Goal: Transaction & Acquisition: Purchase product/service

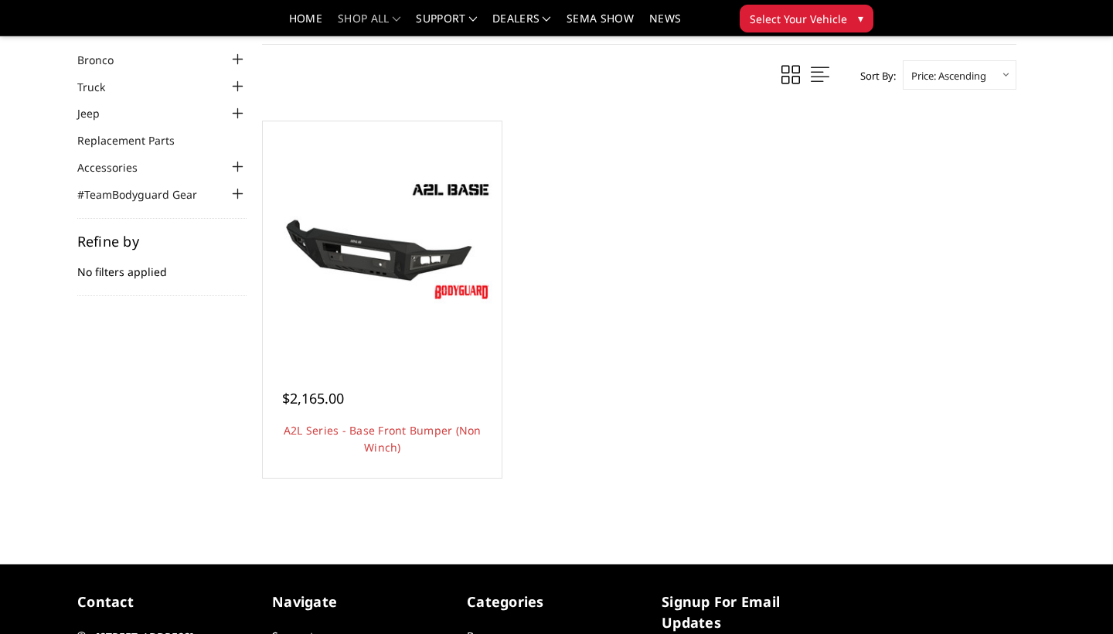
scroll to position [65, 0]
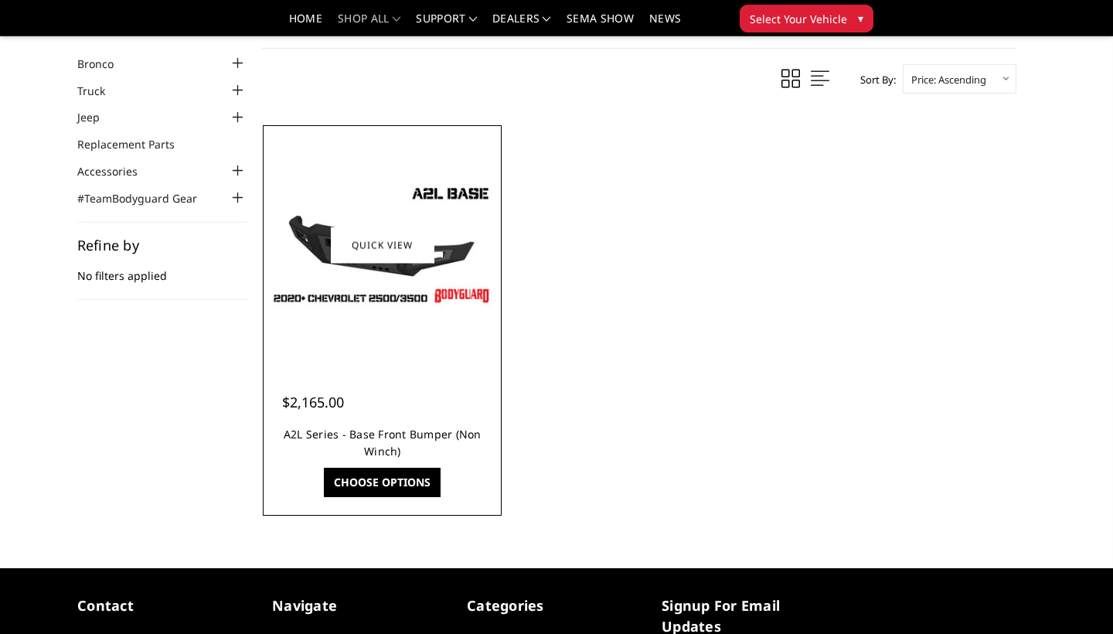
click at [382, 433] on link "A2L Series - Base Front Bumper (Non Winch)" at bounding box center [383, 443] width 198 height 32
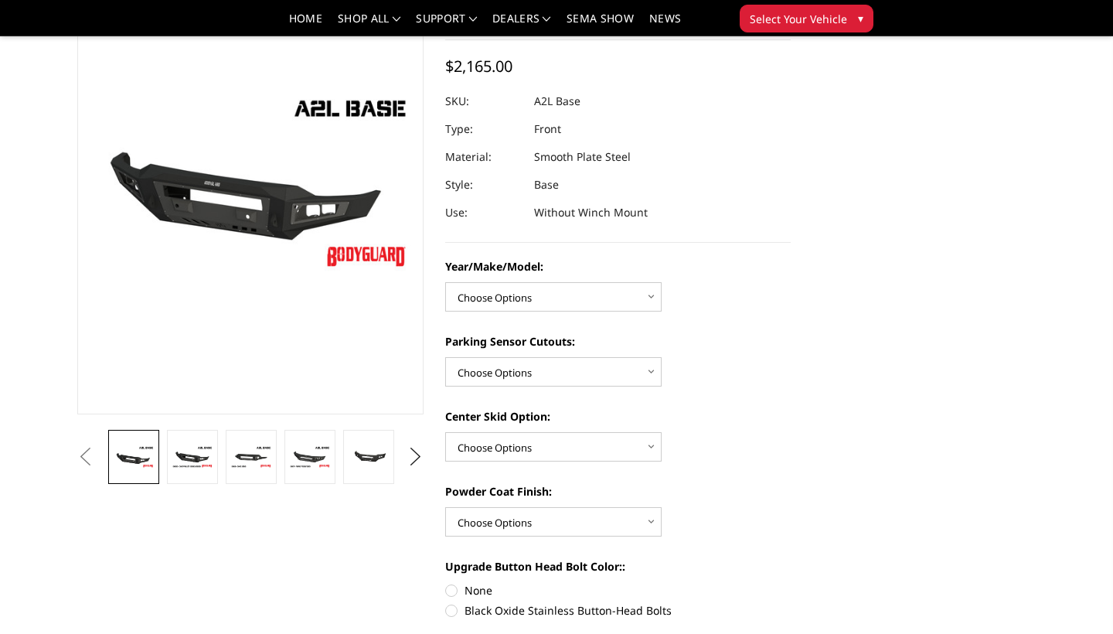
scroll to position [130, 0]
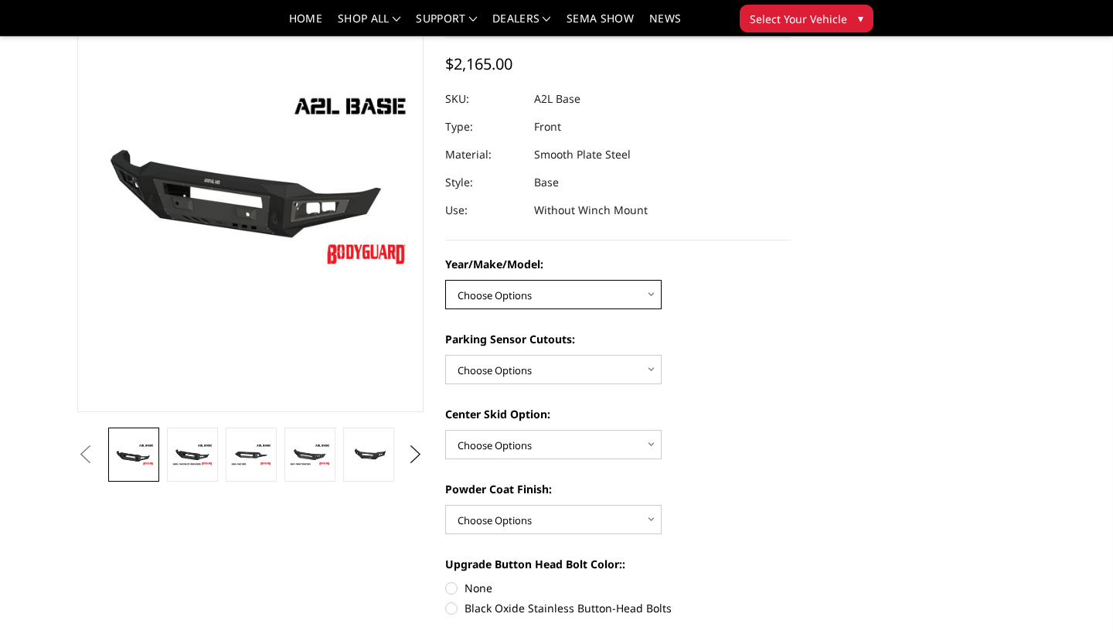
select select "4336"
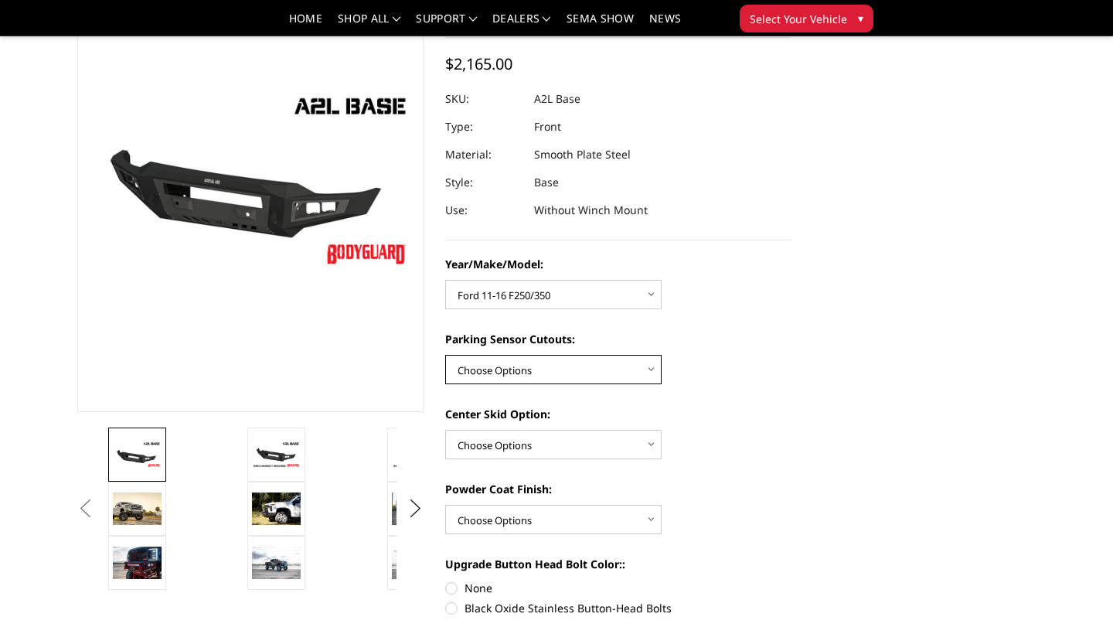
select select "4329"
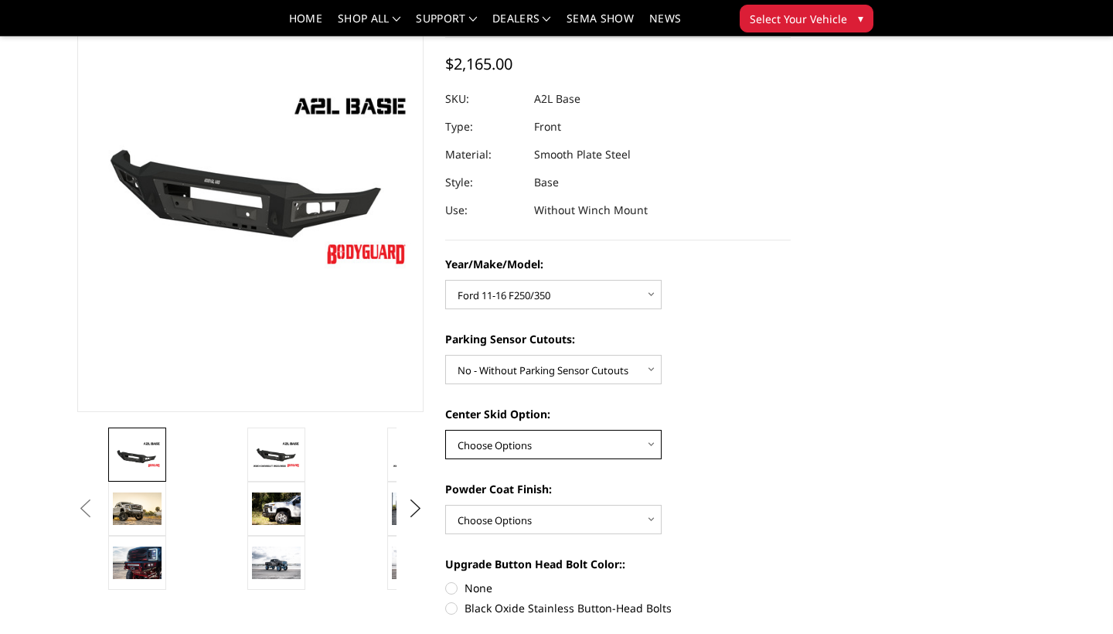
select select "4304"
select select "4285"
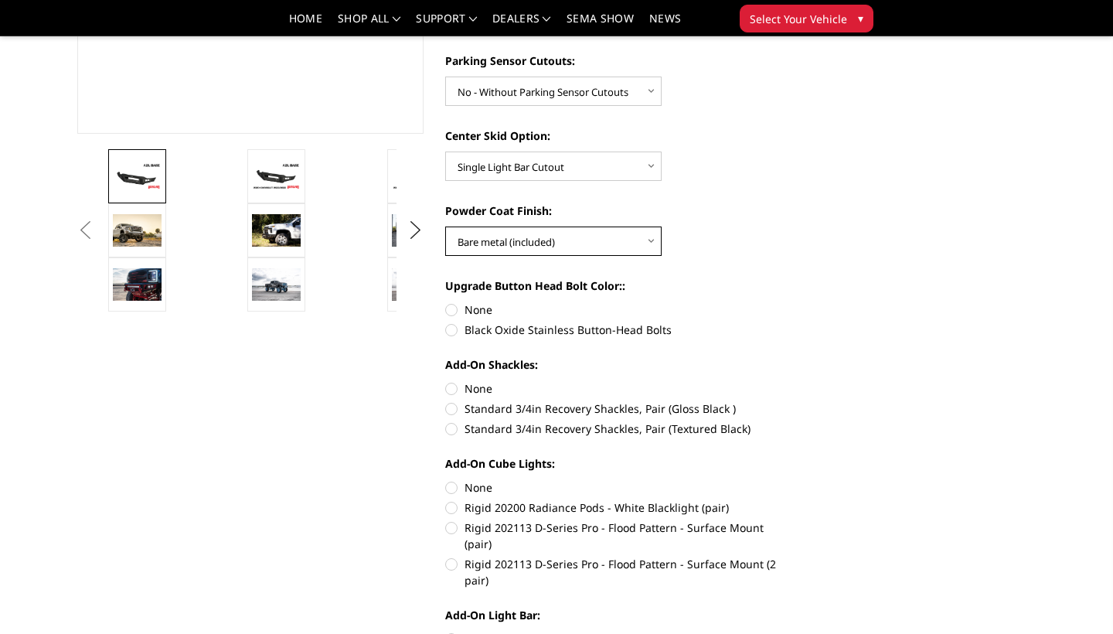
scroll to position [414, 0]
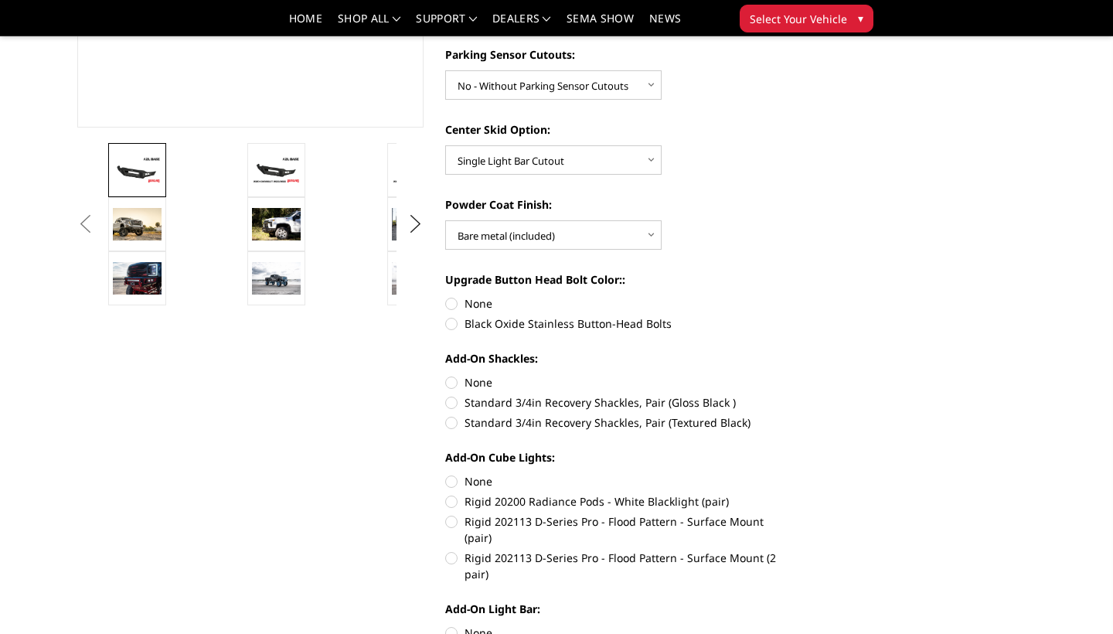
click at [452, 306] on label "None" at bounding box center [618, 303] width 346 height 16
click at [446, 296] on input "None" at bounding box center [445, 295] width 1 height 1
radio input "true"
click at [455, 378] on label "None" at bounding box center [618, 382] width 346 height 16
click at [446, 375] on input "None" at bounding box center [445, 374] width 1 height 1
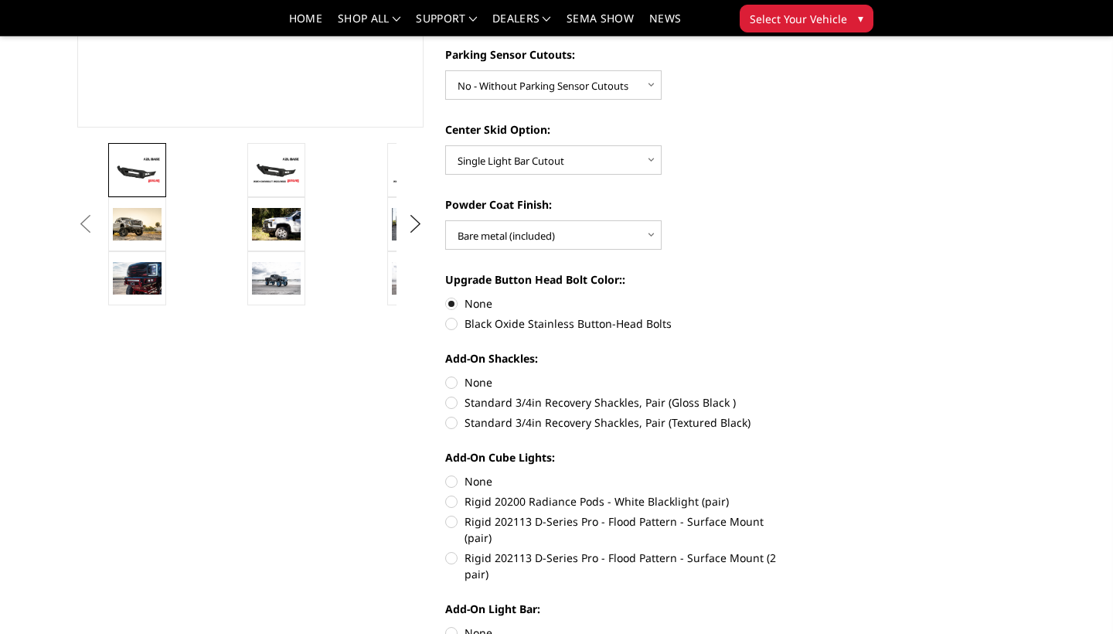
radio input "true"
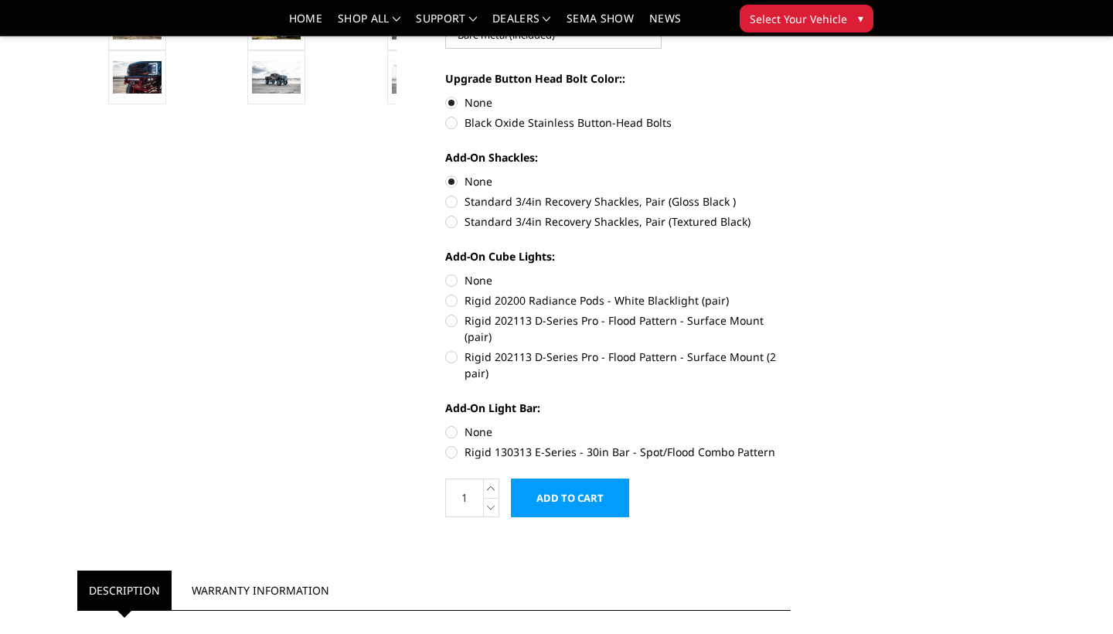
scroll to position [617, 0]
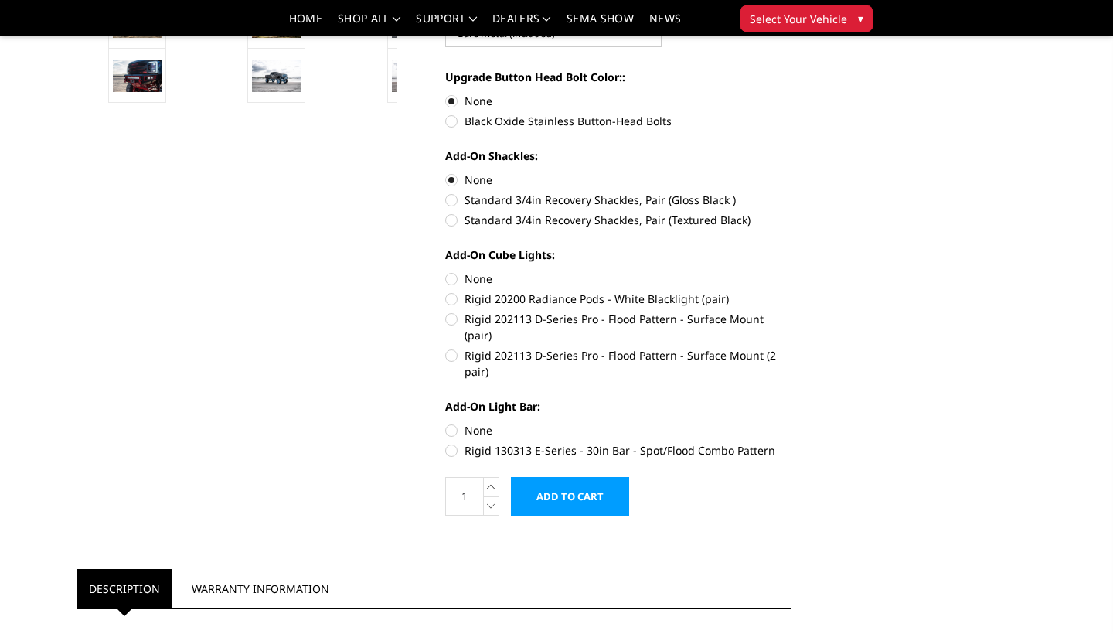
click at [454, 280] on label "None" at bounding box center [618, 279] width 346 height 16
click at [446, 271] on input "None" at bounding box center [445, 271] width 1 height 1
radio input "true"
click at [454, 422] on label "None" at bounding box center [618, 430] width 346 height 16
click at [446, 422] on input "None" at bounding box center [445, 422] width 1 height 1
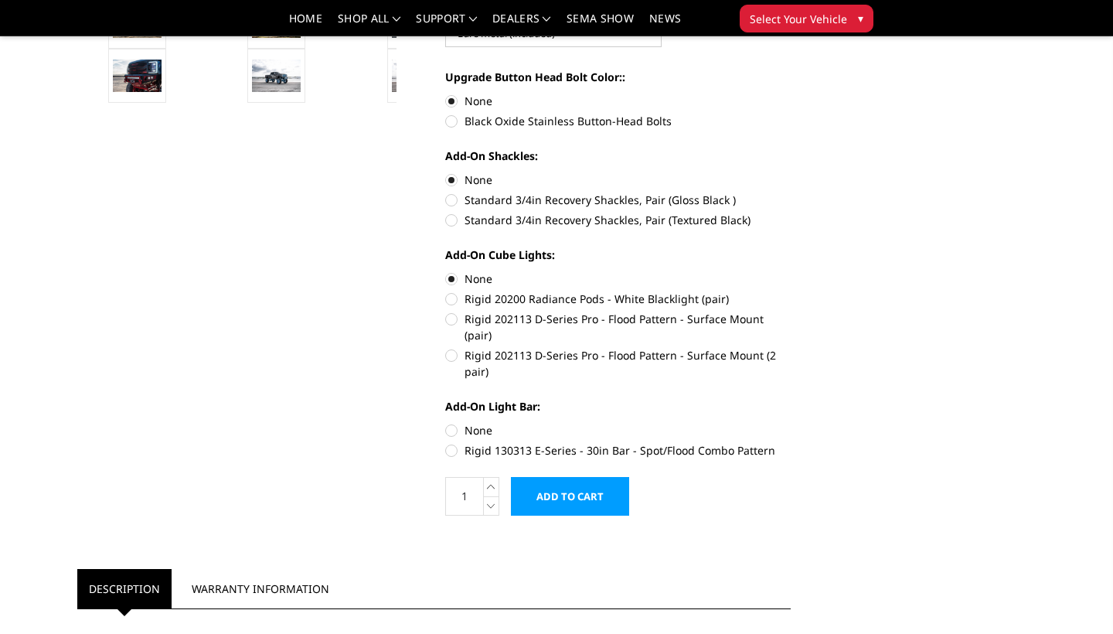
radio input "true"
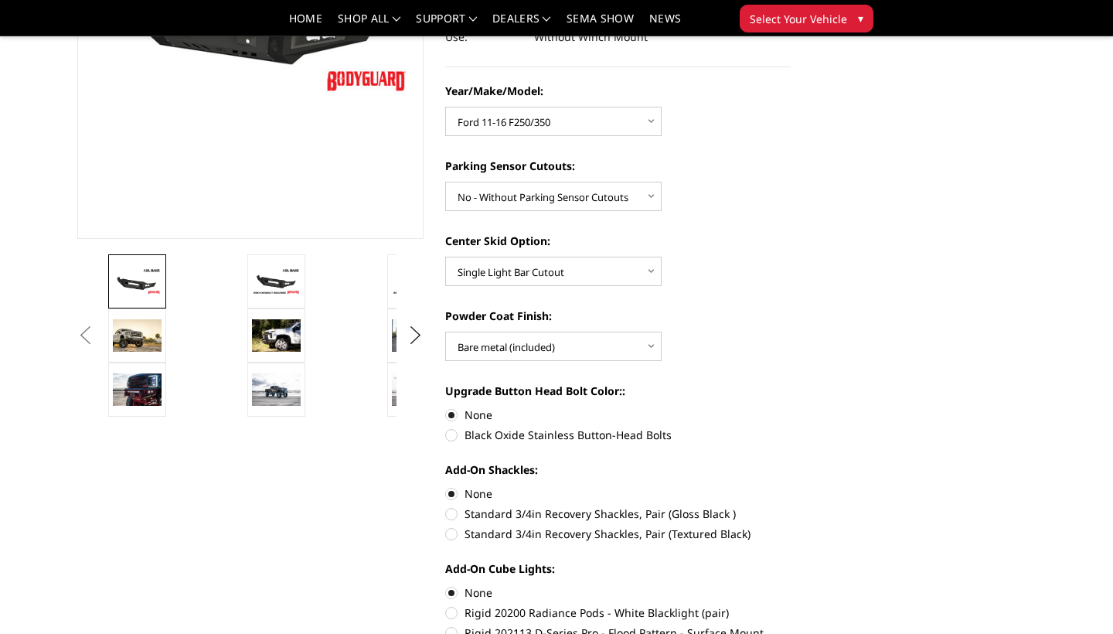
scroll to position [297, 0]
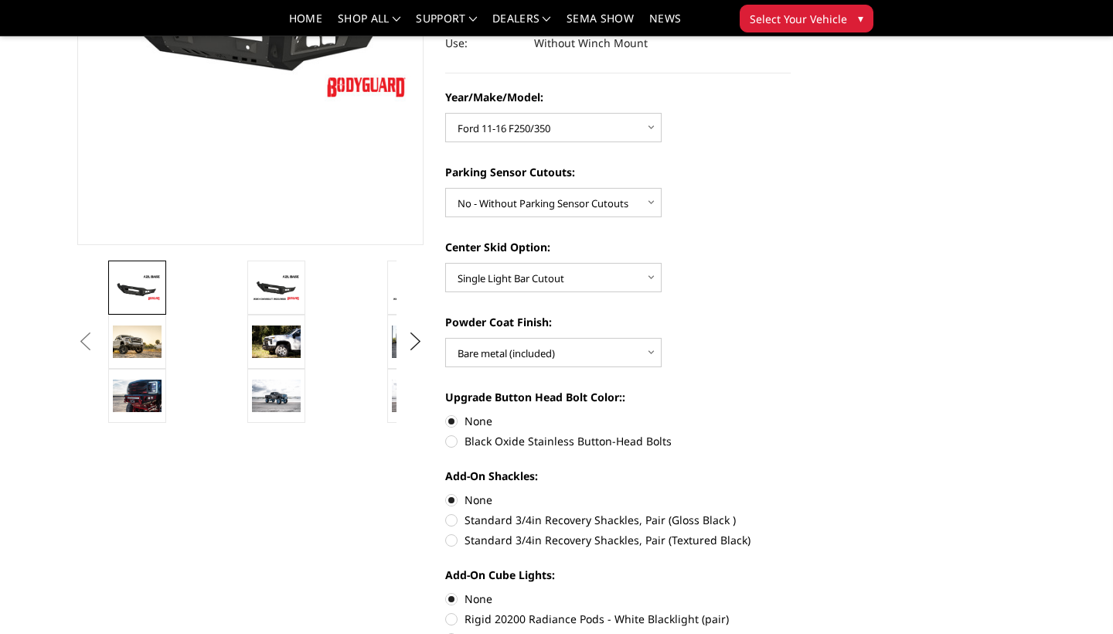
click at [97, 343] on button "Previous" at bounding box center [84, 341] width 23 height 23
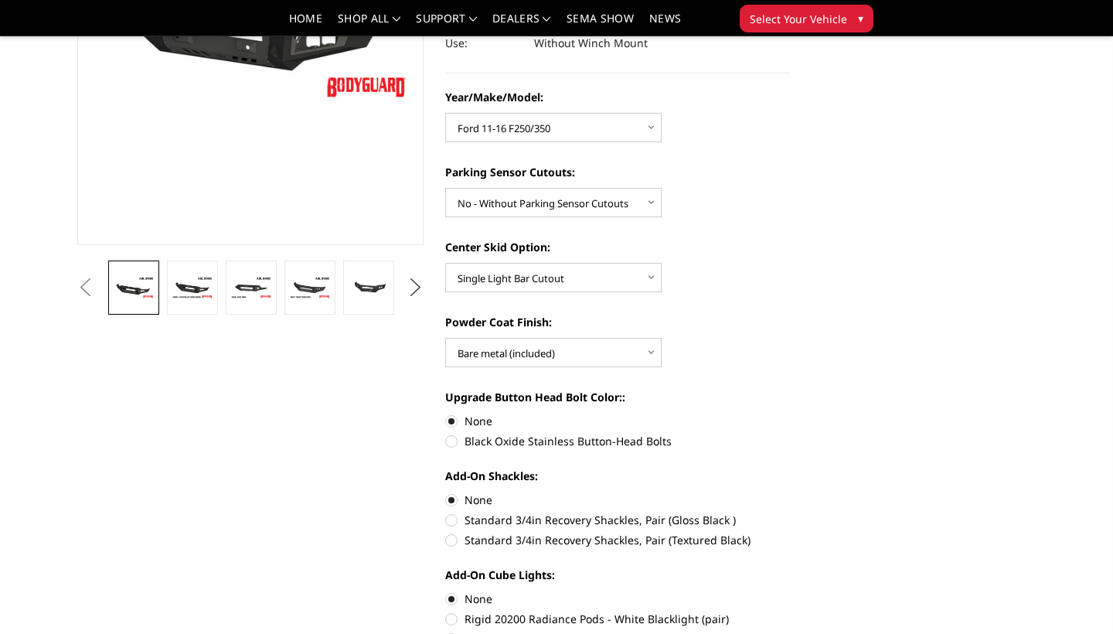
click at [409, 291] on button "Next" at bounding box center [414, 287] width 23 height 23
click at [376, 289] on img at bounding box center [369, 288] width 42 height 28
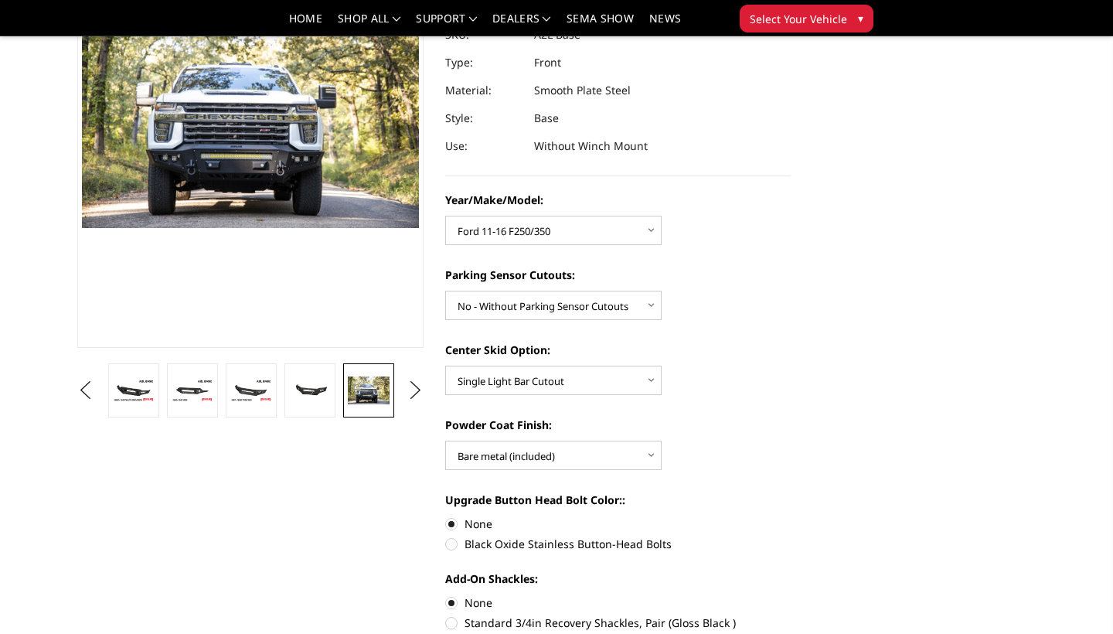
scroll to position [189, 0]
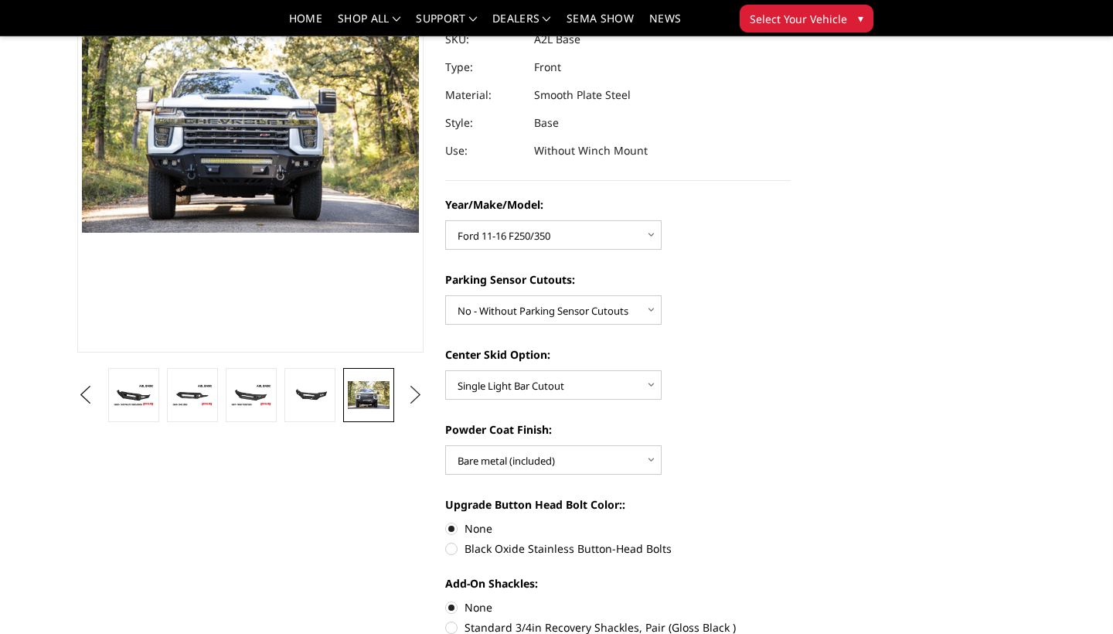
click at [416, 395] on button "Next" at bounding box center [414, 394] width 23 height 23
click at [369, 397] on img at bounding box center [369, 395] width 42 height 28
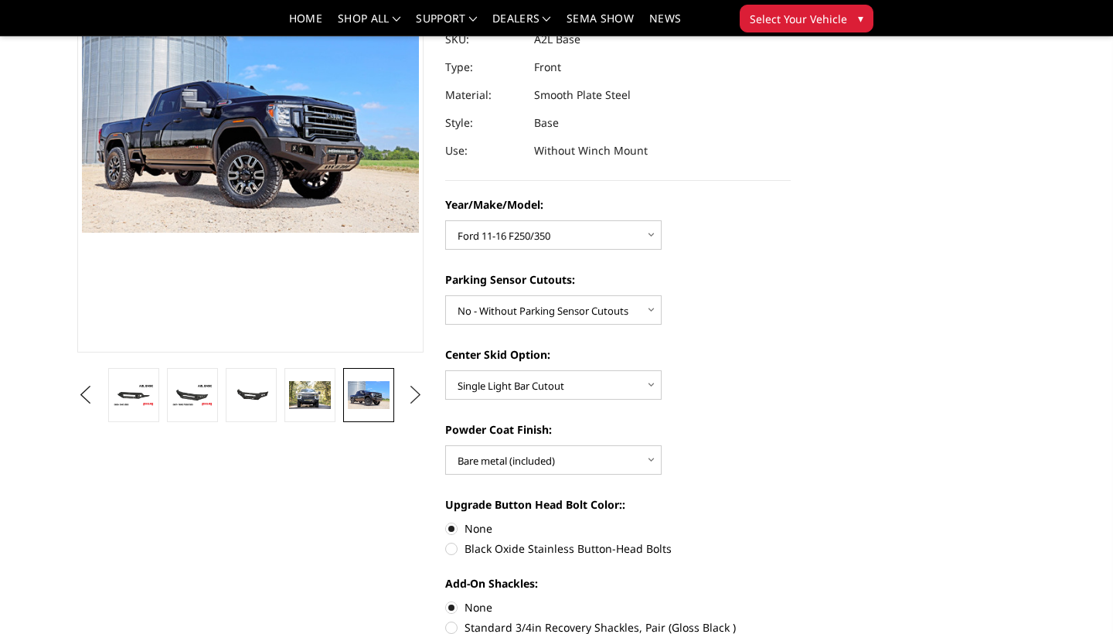
click at [427, 400] on button "Next" at bounding box center [414, 394] width 23 height 23
click at [385, 402] on img at bounding box center [369, 395] width 42 height 26
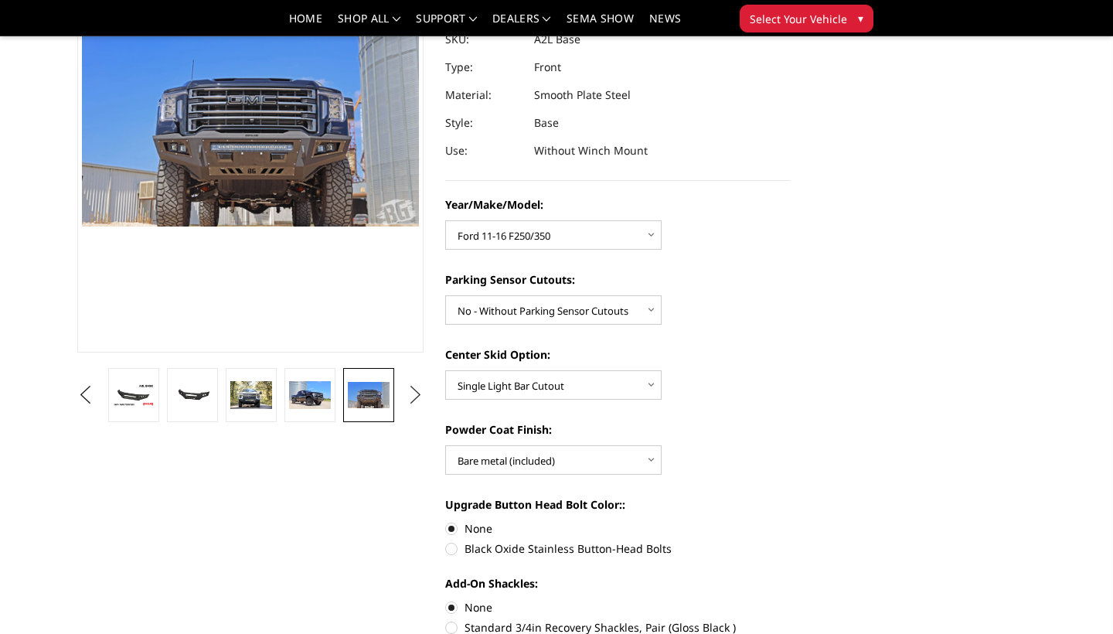
click at [407, 401] on button "Next" at bounding box center [414, 394] width 23 height 23
click at [357, 401] on img at bounding box center [369, 395] width 42 height 28
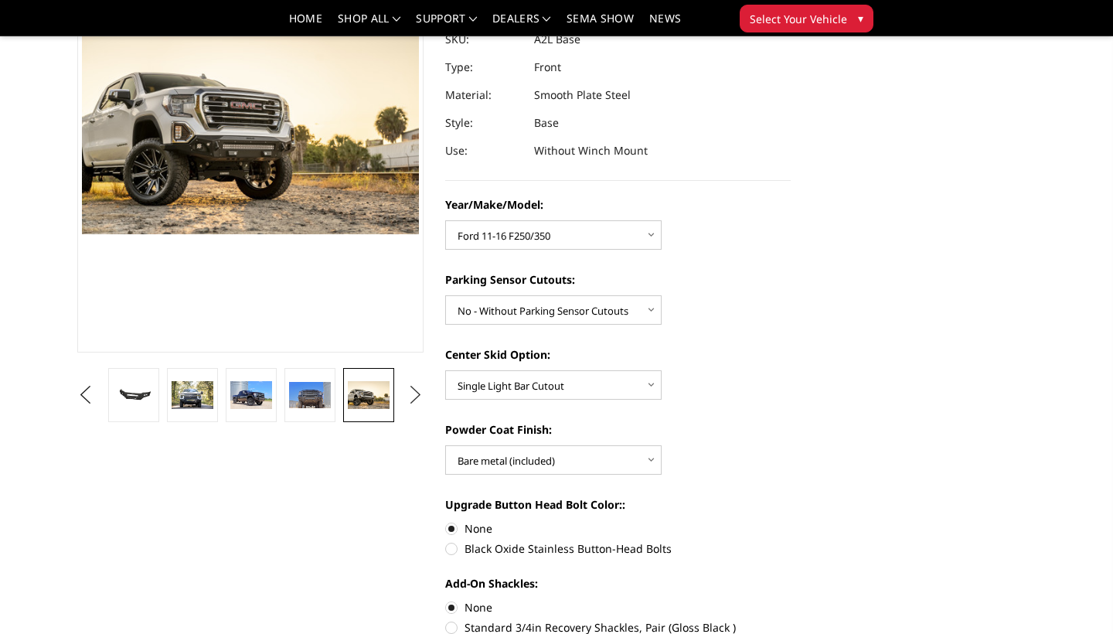
click at [427, 404] on button "Next" at bounding box center [414, 394] width 23 height 23
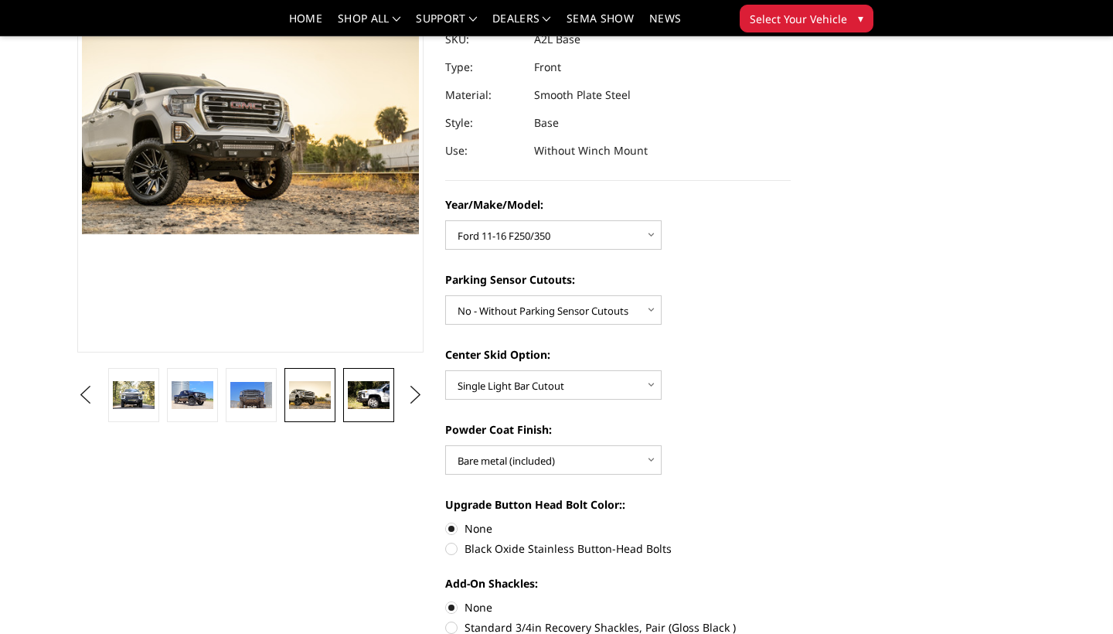
click at [348, 386] on img at bounding box center [369, 395] width 42 height 28
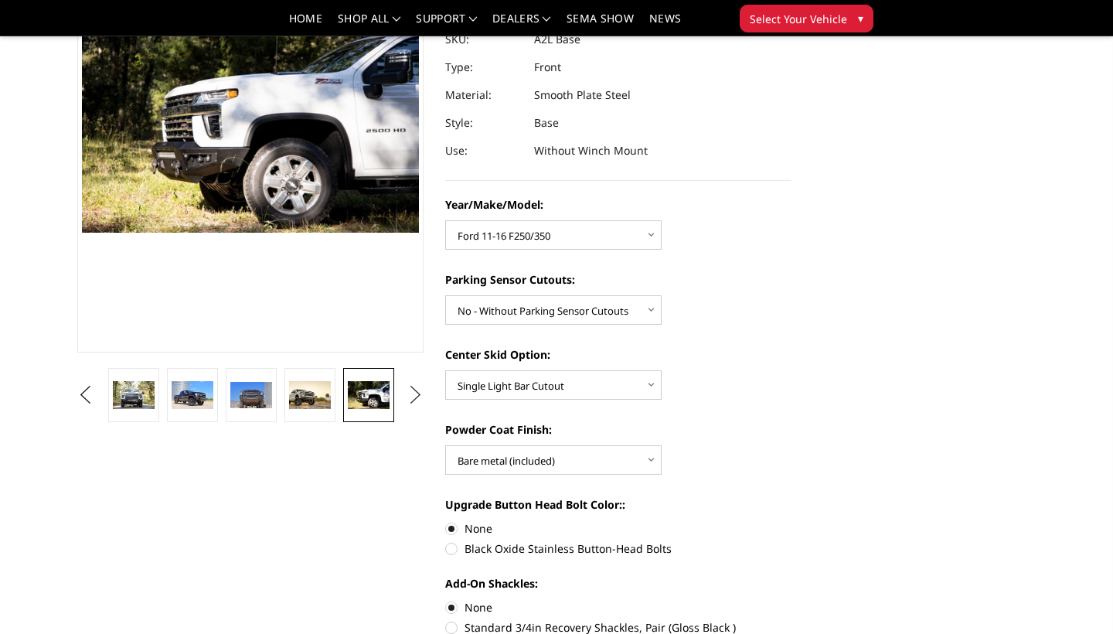
click at [421, 402] on button "Next" at bounding box center [414, 394] width 23 height 23
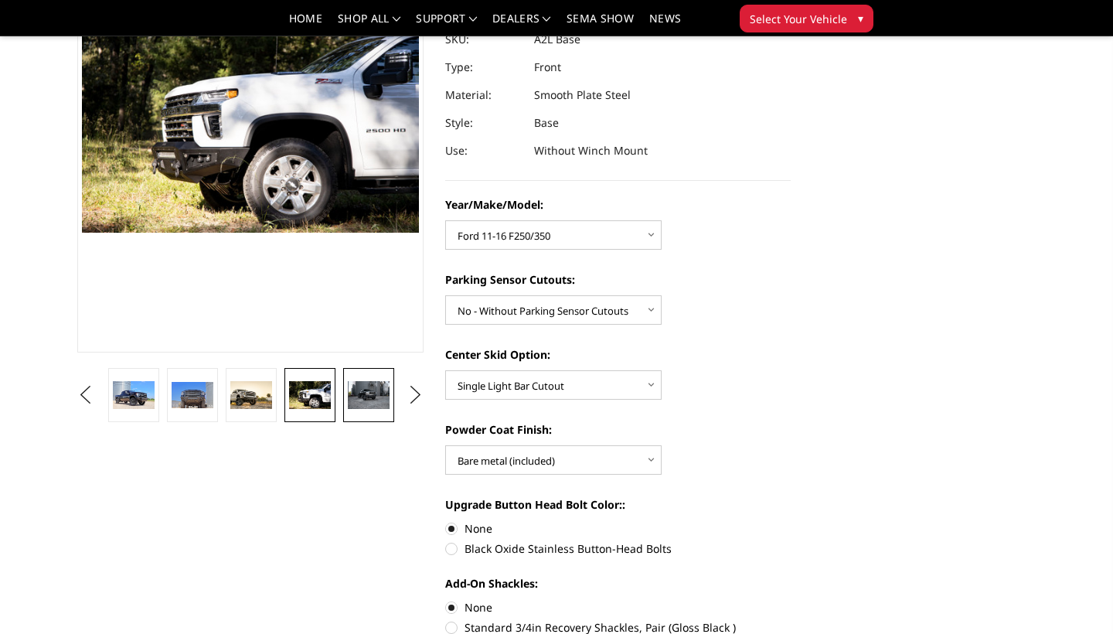
click at [381, 390] on img at bounding box center [369, 395] width 42 height 28
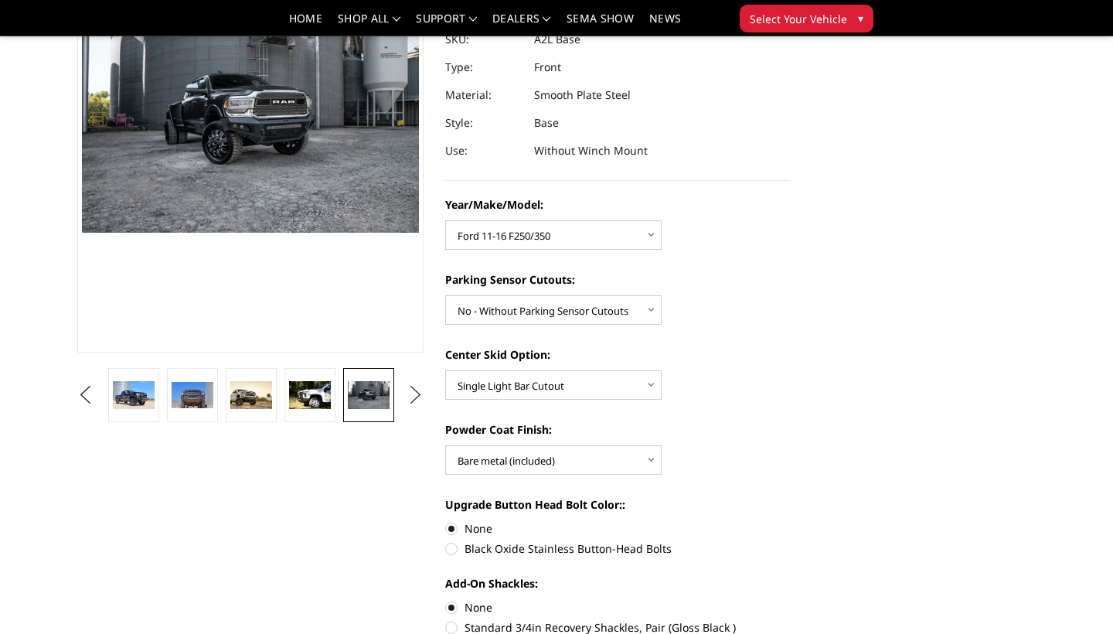
click at [406, 394] on button "Next" at bounding box center [414, 394] width 23 height 23
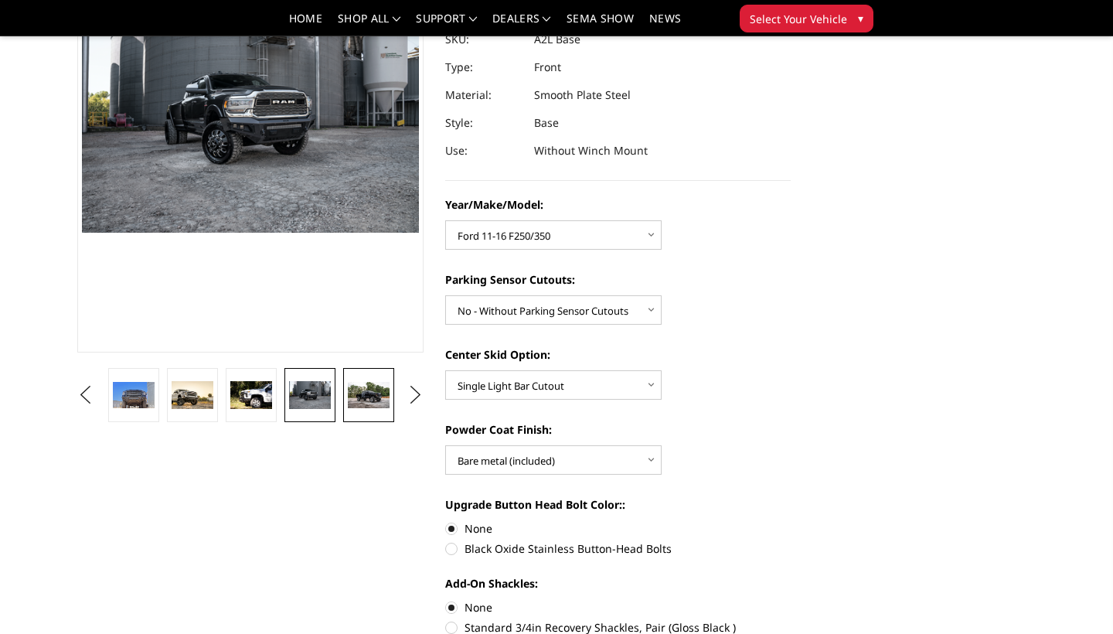
click at [376, 388] on img at bounding box center [369, 395] width 42 height 27
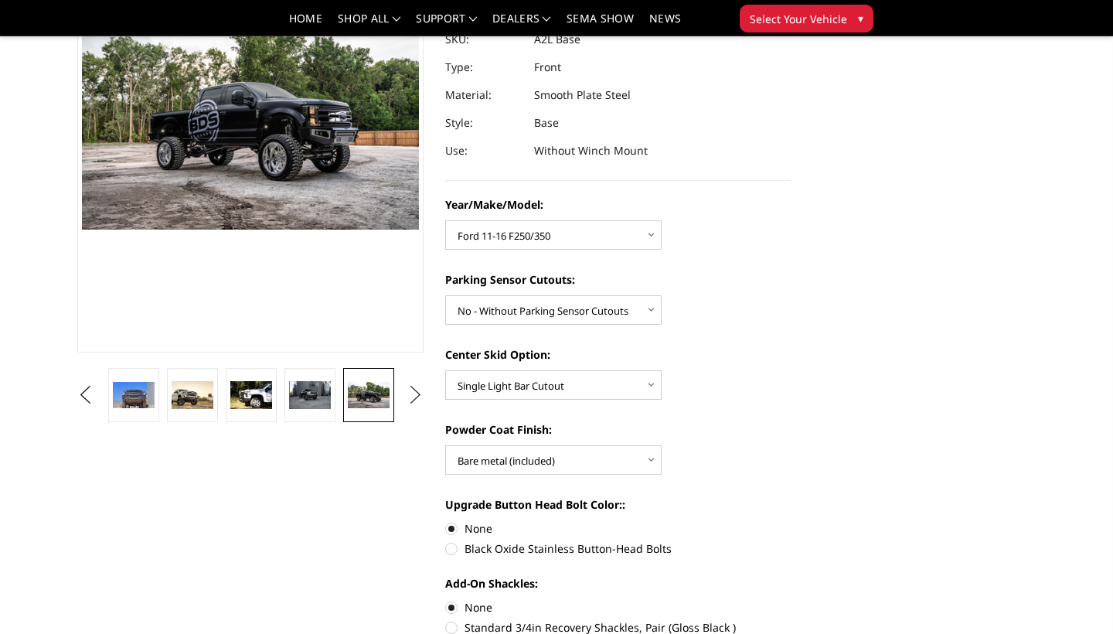
click at [414, 399] on button "Next" at bounding box center [414, 394] width 23 height 23
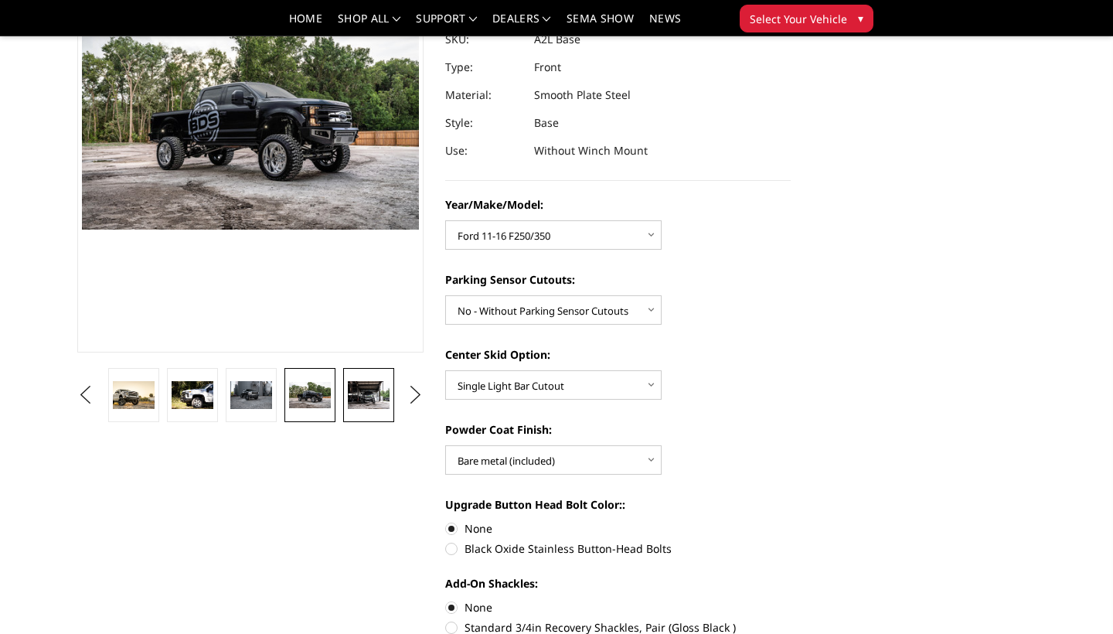
click at [378, 401] on img at bounding box center [369, 395] width 42 height 28
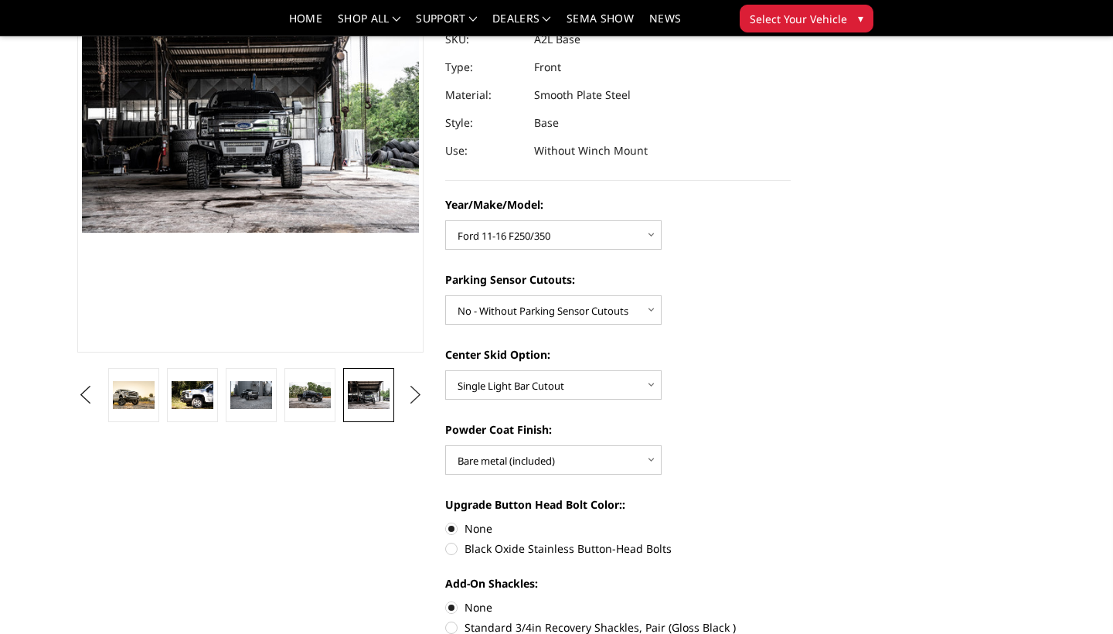
click at [424, 399] on button "Next" at bounding box center [414, 394] width 23 height 23
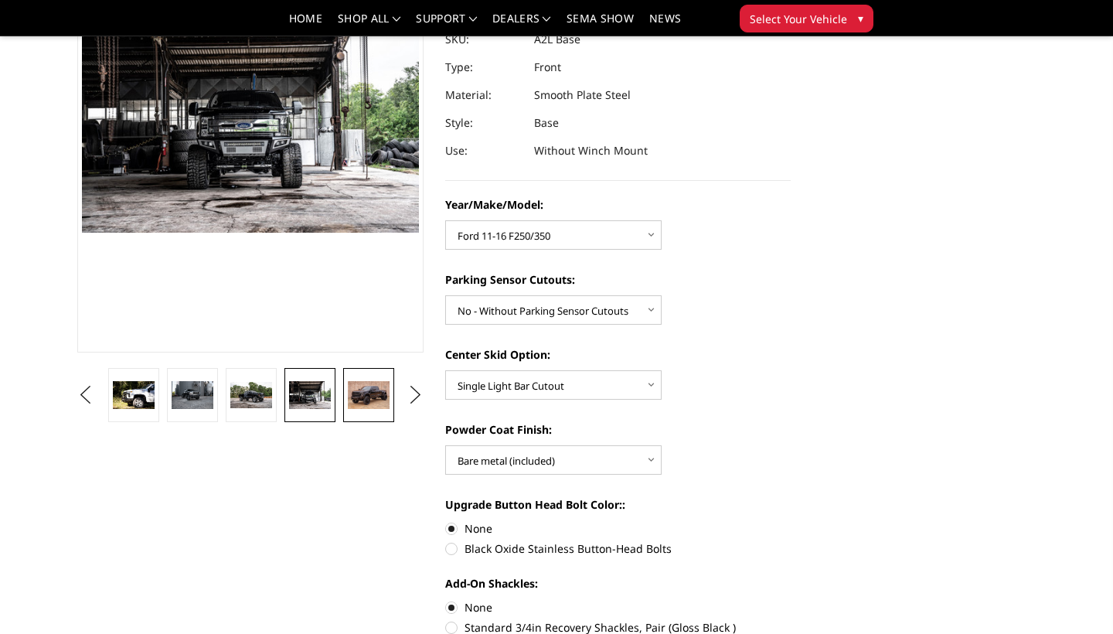
click at [366, 388] on img at bounding box center [369, 395] width 42 height 28
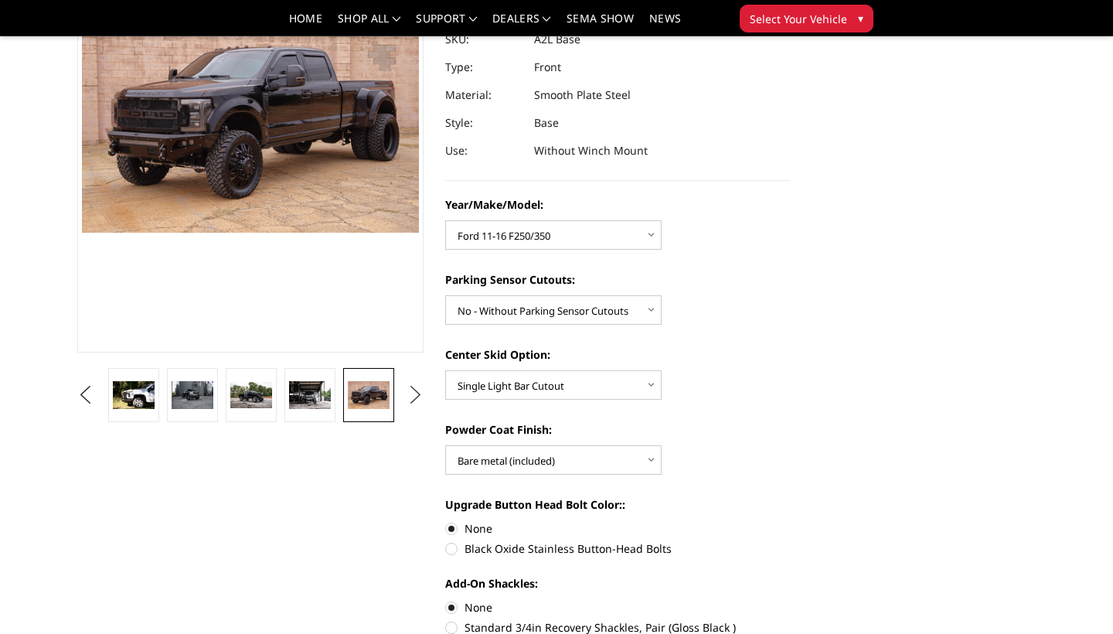
click at [415, 399] on button "Next" at bounding box center [414, 394] width 23 height 23
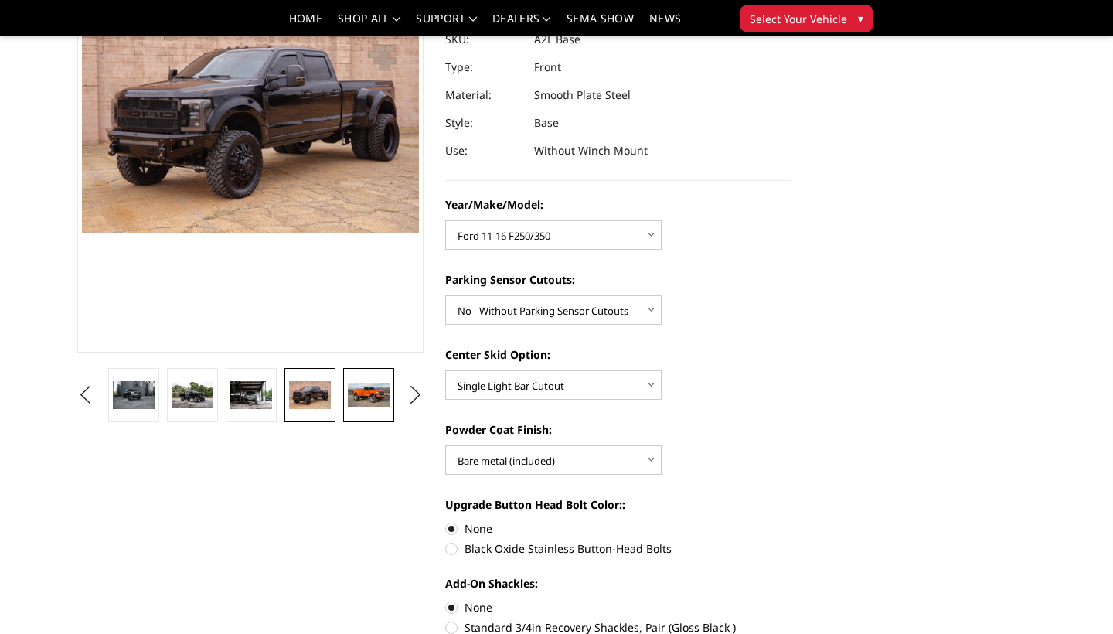
click at [366, 397] on img at bounding box center [369, 394] width 42 height 23
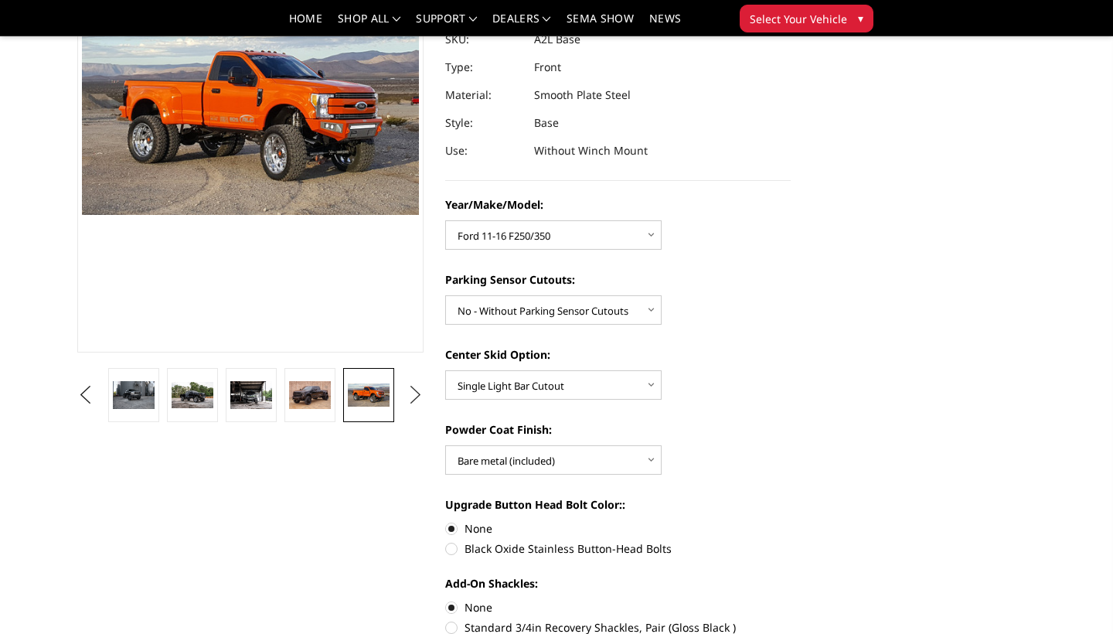
click at [414, 397] on button "Next" at bounding box center [414, 394] width 23 height 23
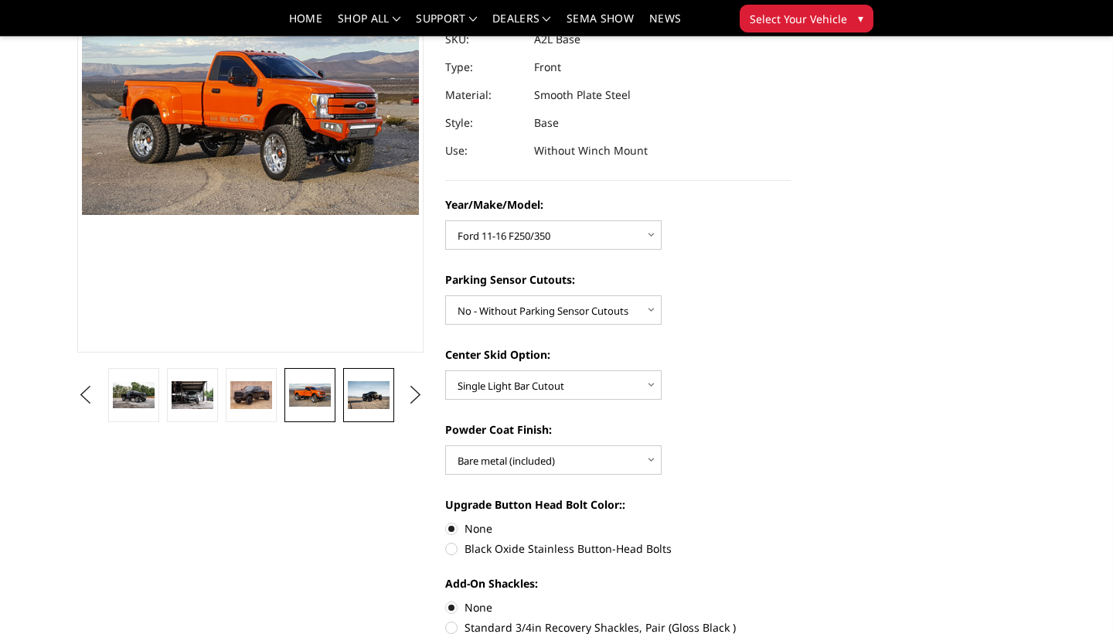
click at [360, 396] on img at bounding box center [369, 395] width 42 height 28
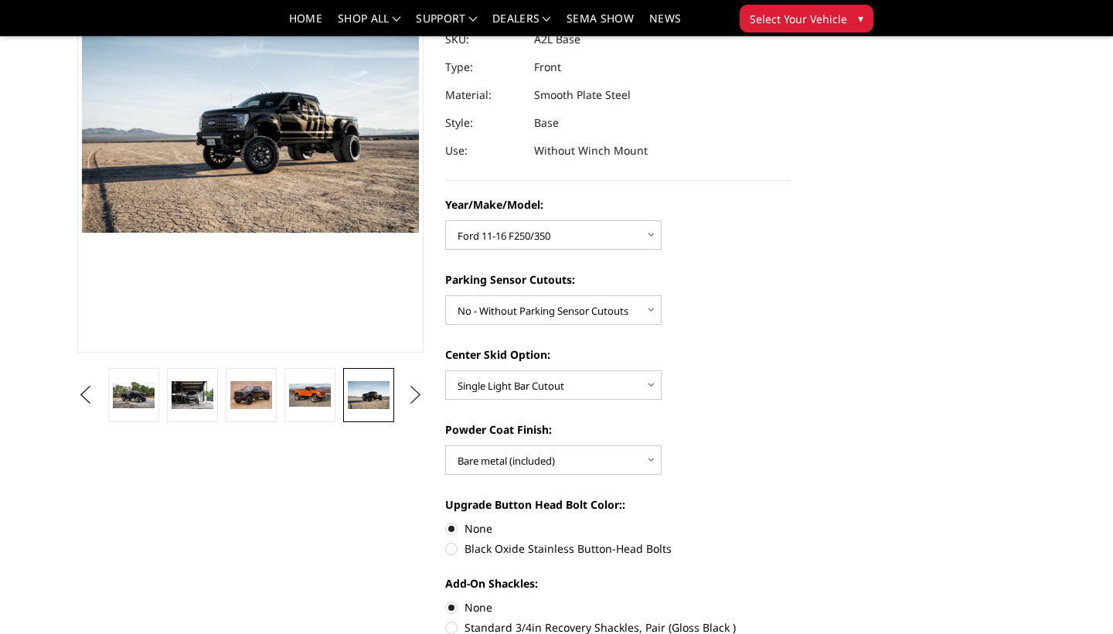
click at [418, 393] on button "Next" at bounding box center [414, 394] width 23 height 23
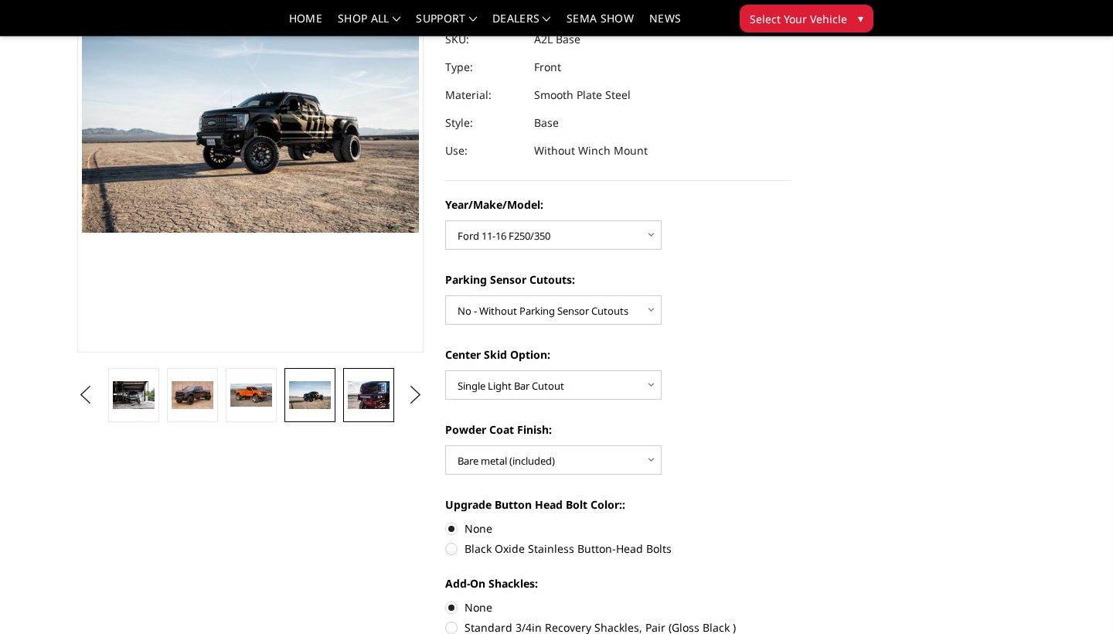
click at [386, 392] on img at bounding box center [369, 395] width 42 height 28
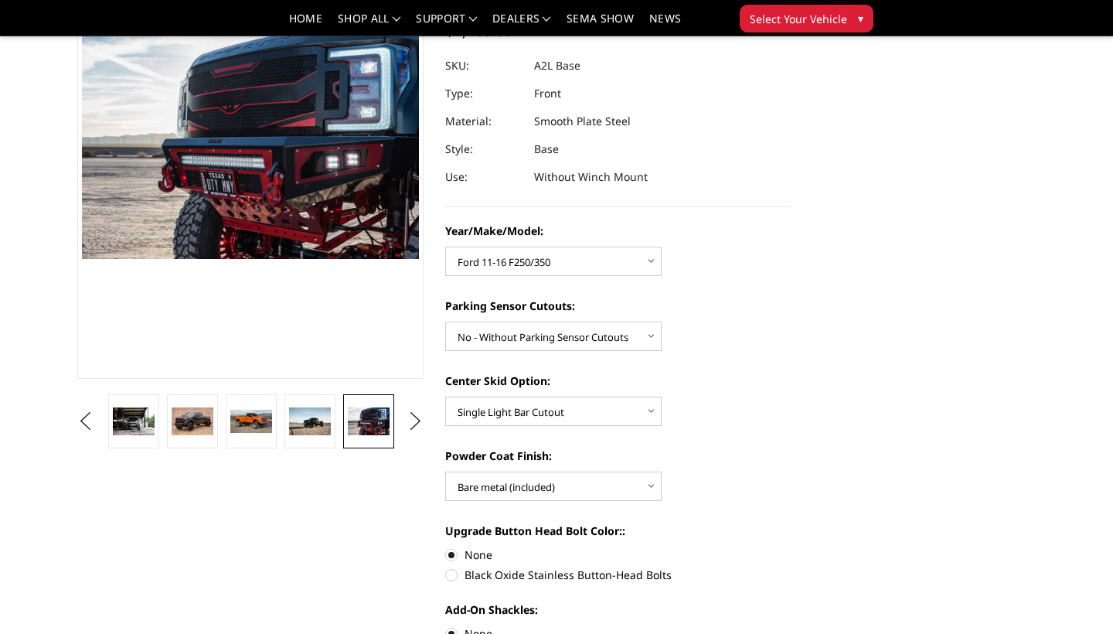
scroll to position [162, 0]
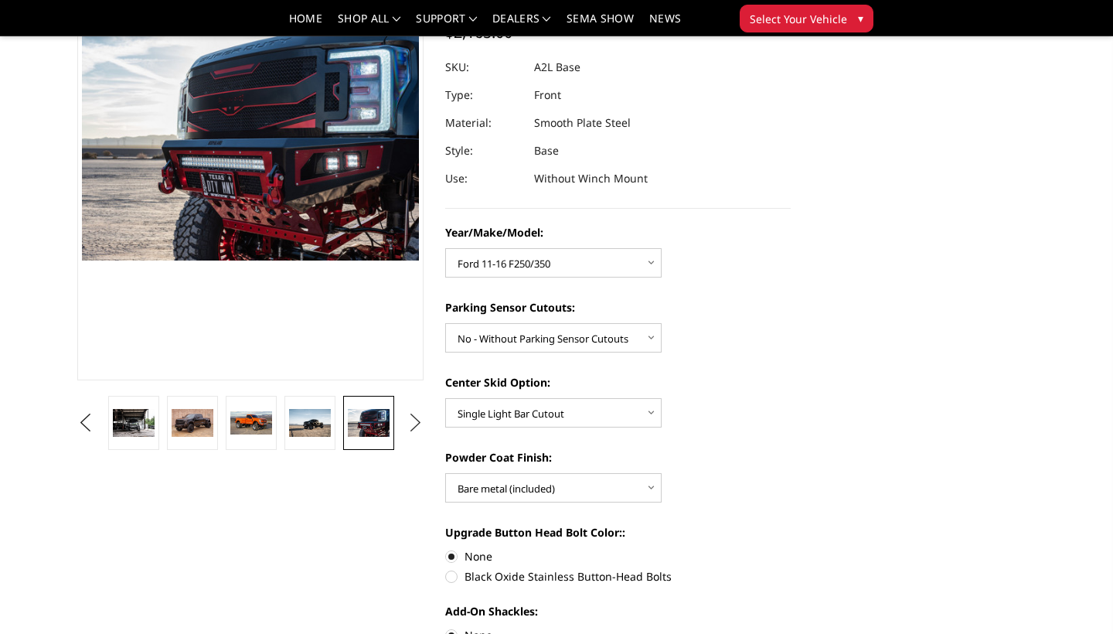
click at [417, 422] on button "Next" at bounding box center [414, 422] width 23 height 23
click at [380, 425] on img at bounding box center [369, 423] width 42 height 28
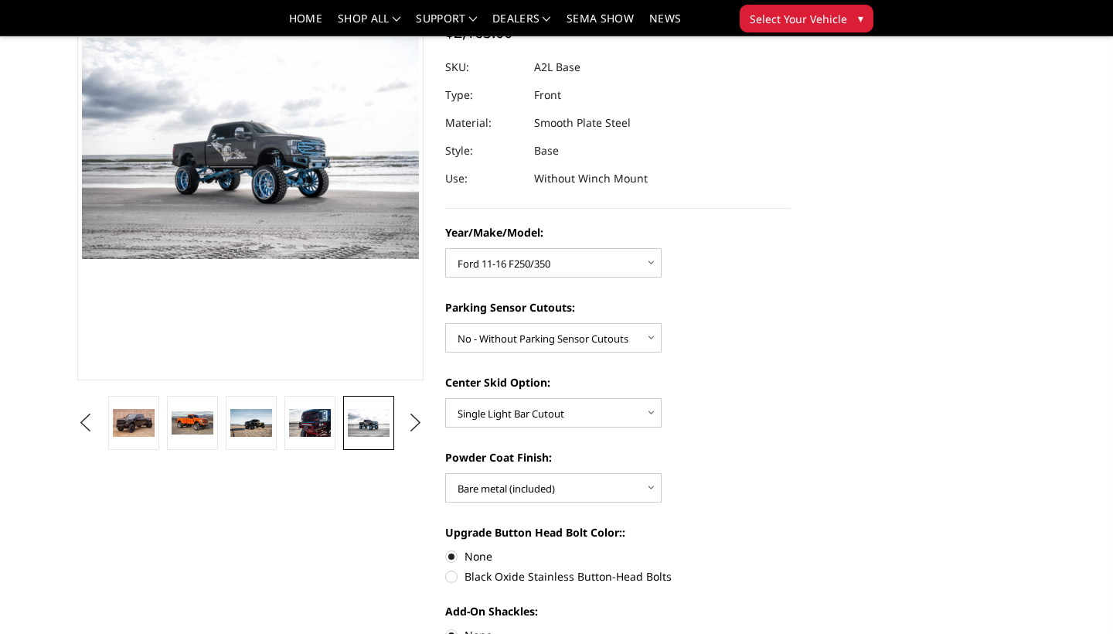
click at [442, 438] on section "A2L Series - Base Front Bumper (Non Winch) Write a Review Write a Review × A2L …" at bounding box center [618, 452] width 368 height 1071
click at [427, 434] on button "Next" at bounding box center [414, 422] width 23 height 23
click at [376, 417] on img at bounding box center [369, 423] width 42 height 28
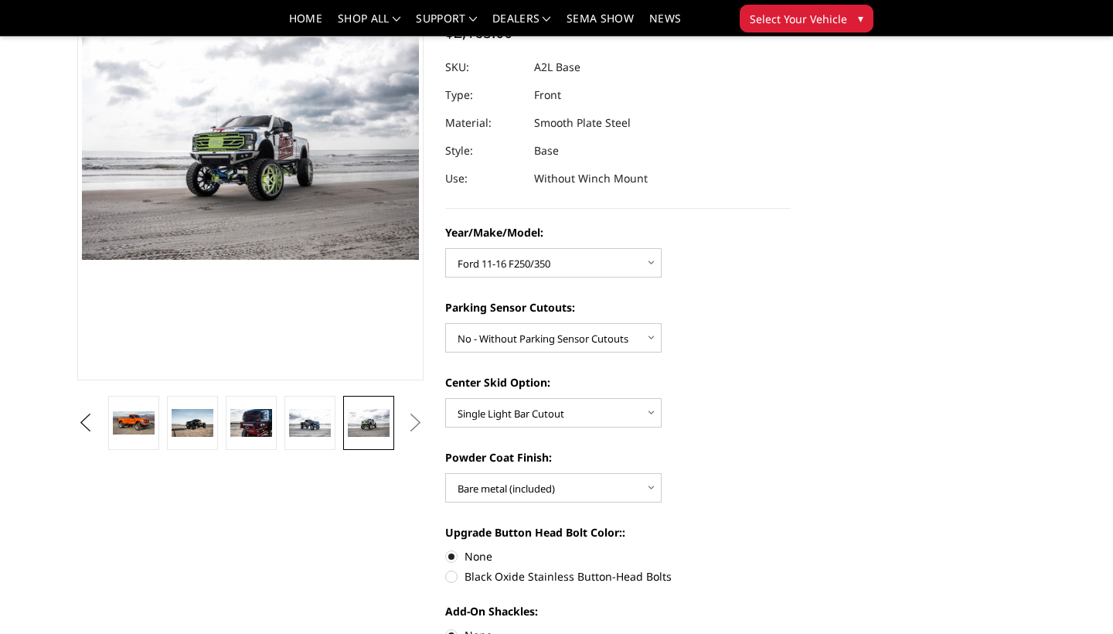
click at [410, 424] on button "Next" at bounding box center [414, 422] width 23 height 23
click at [415, 424] on button "Next" at bounding box center [414, 422] width 23 height 23
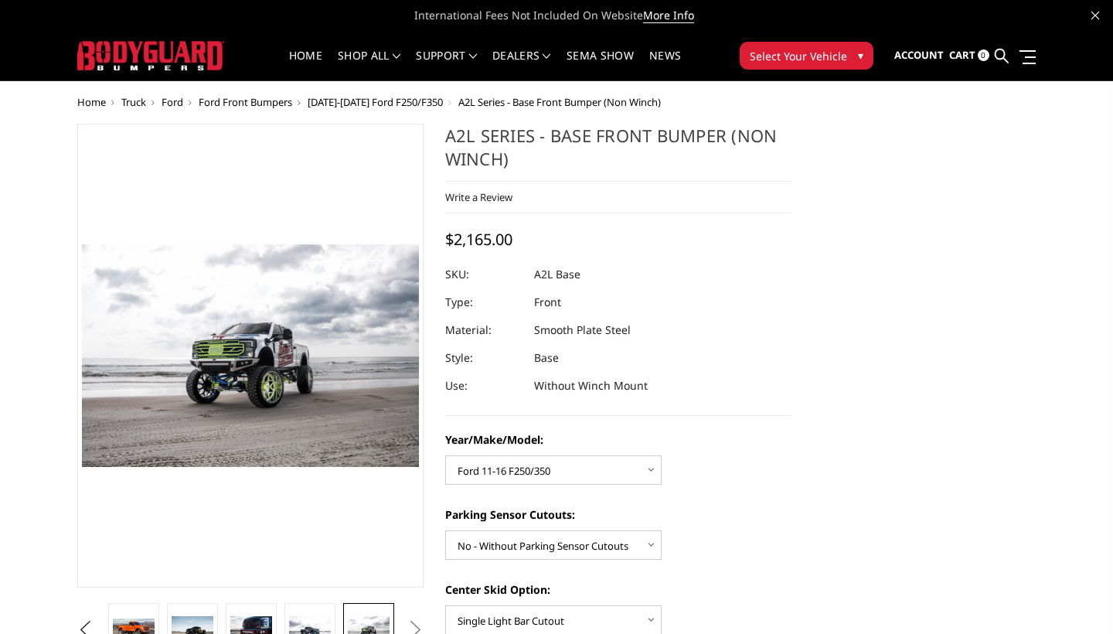
scroll to position [0, 0]
click at [864, 60] on button "Select Your Vehicle ▾" at bounding box center [807, 56] width 134 height 28
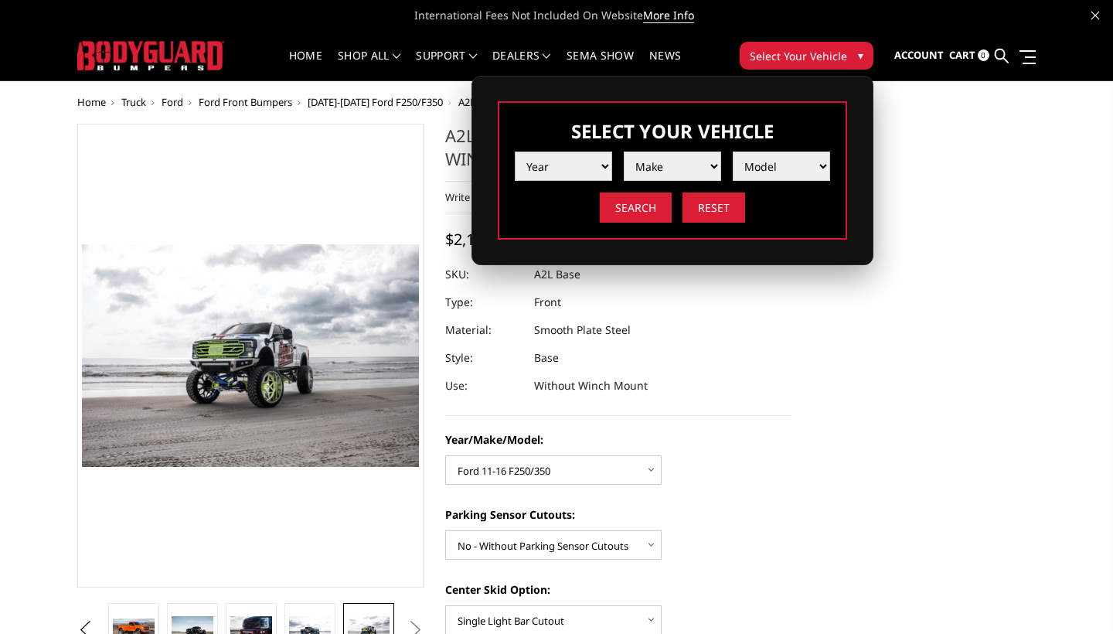
select select "yr_2016"
select select "mk_ford"
select select "md_f250-f350"
click at [622, 209] on input "Search" at bounding box center [636, 207] width 72 height 30
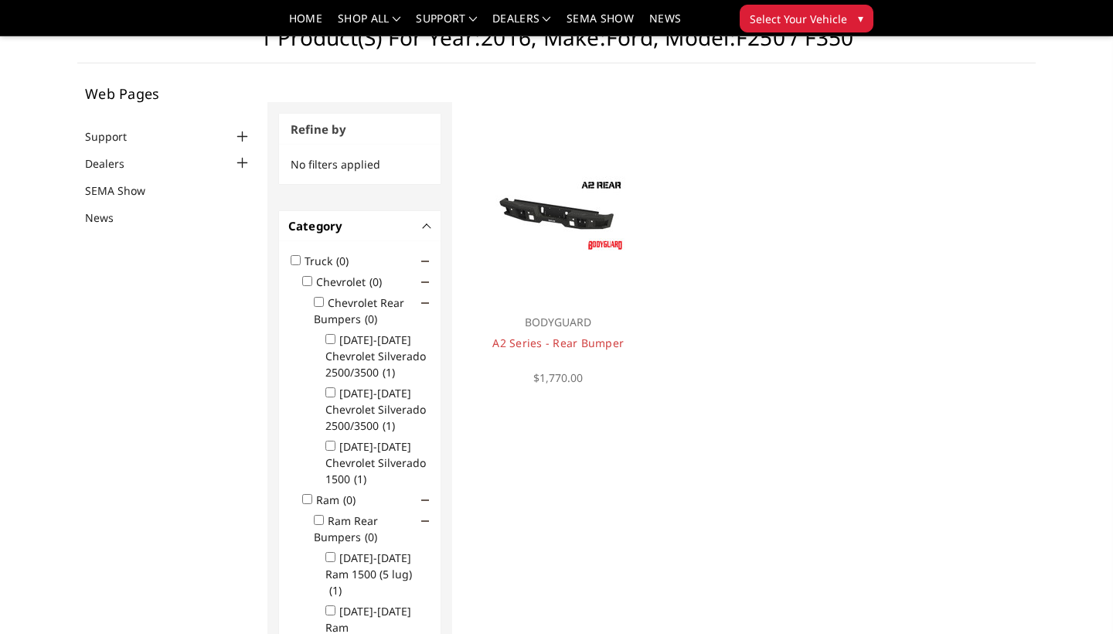
scroll to position [55, 0]
click at [572, 341] on link "A2 Series - Rear Bumper" at bounding box center [557, 341] width 131 height 15
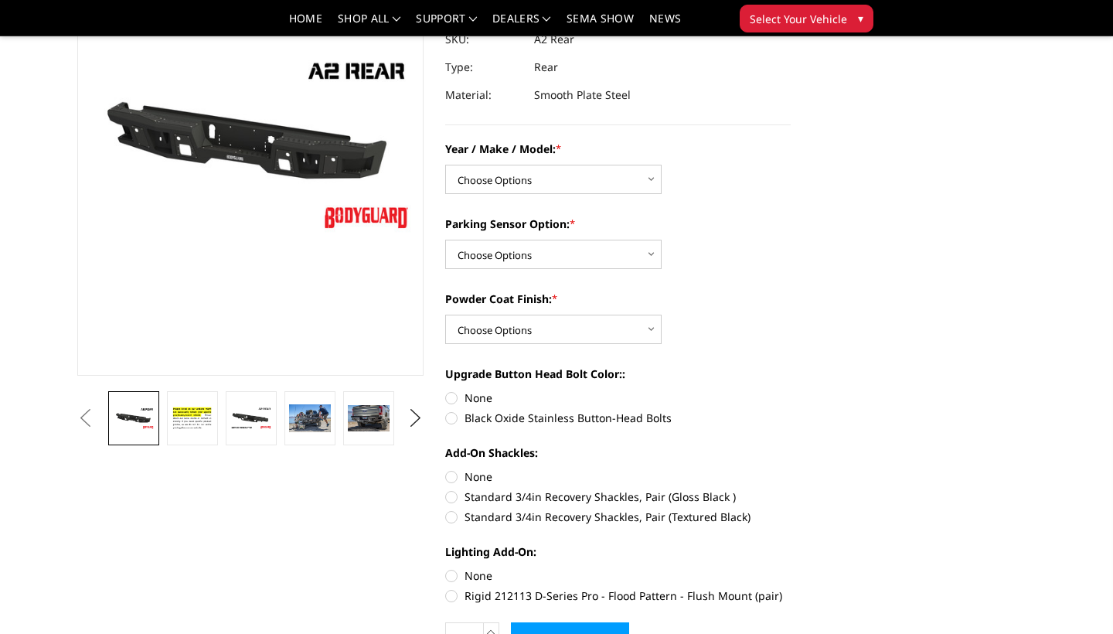
scroll to position [173, 0]
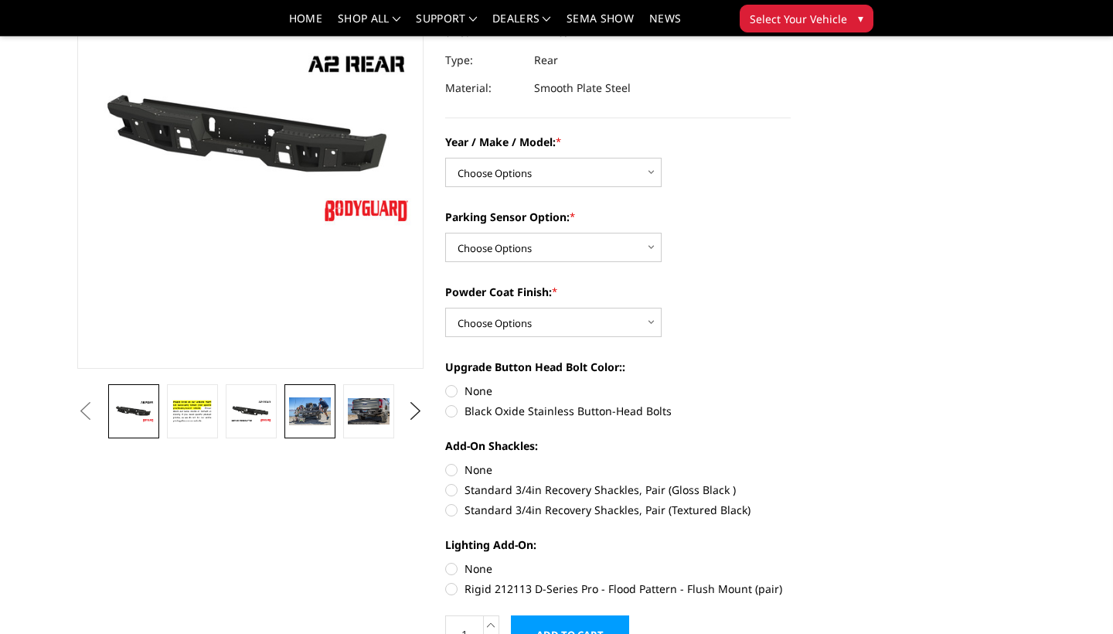
click at [319, 417] on img at bounding box center [310, 411] width 42 height 28
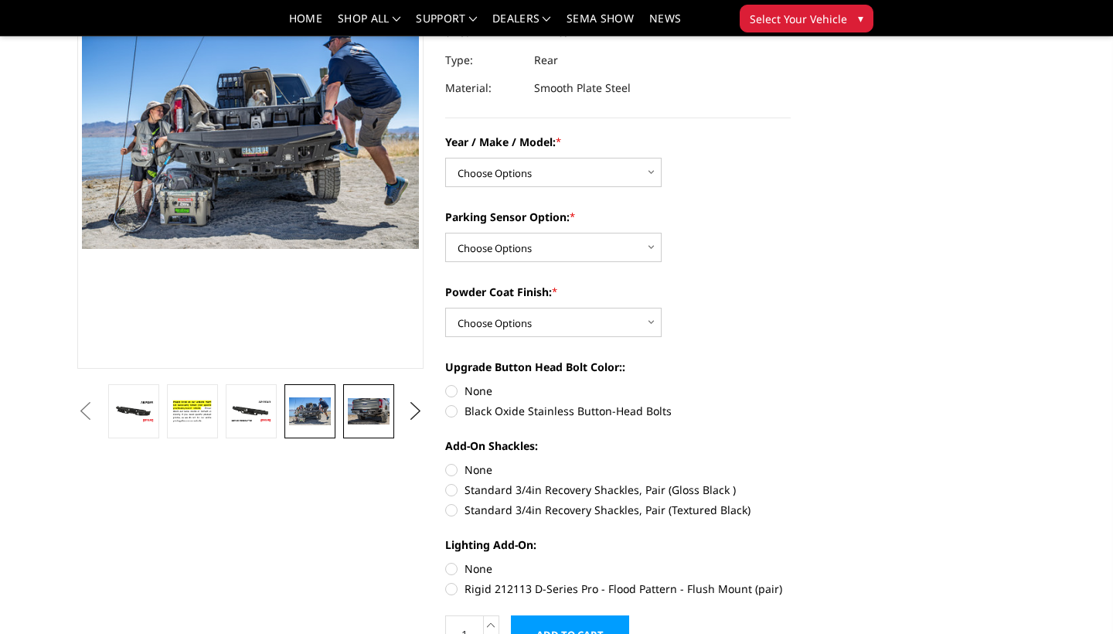
click at [355, 412] on img at bounding box center [369, 411] width 42 height 27
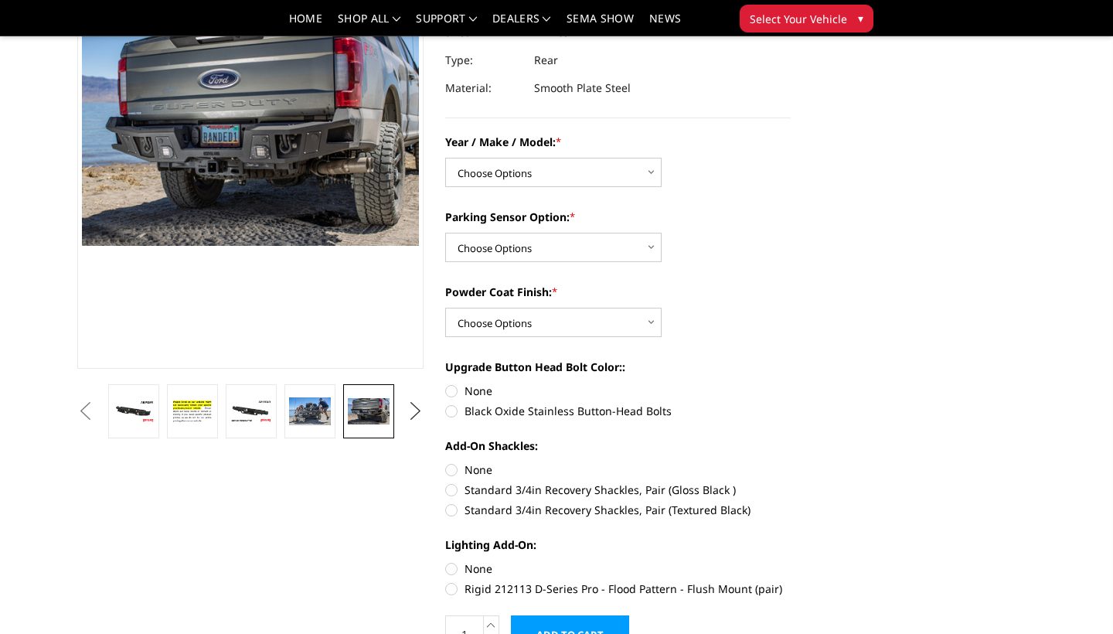
click at [417, 416] on button "Next" at bounding box center [414, 411] width 23 height 23
click at [378, 414] on img at bounding box center [369, 411] width 42 height 27
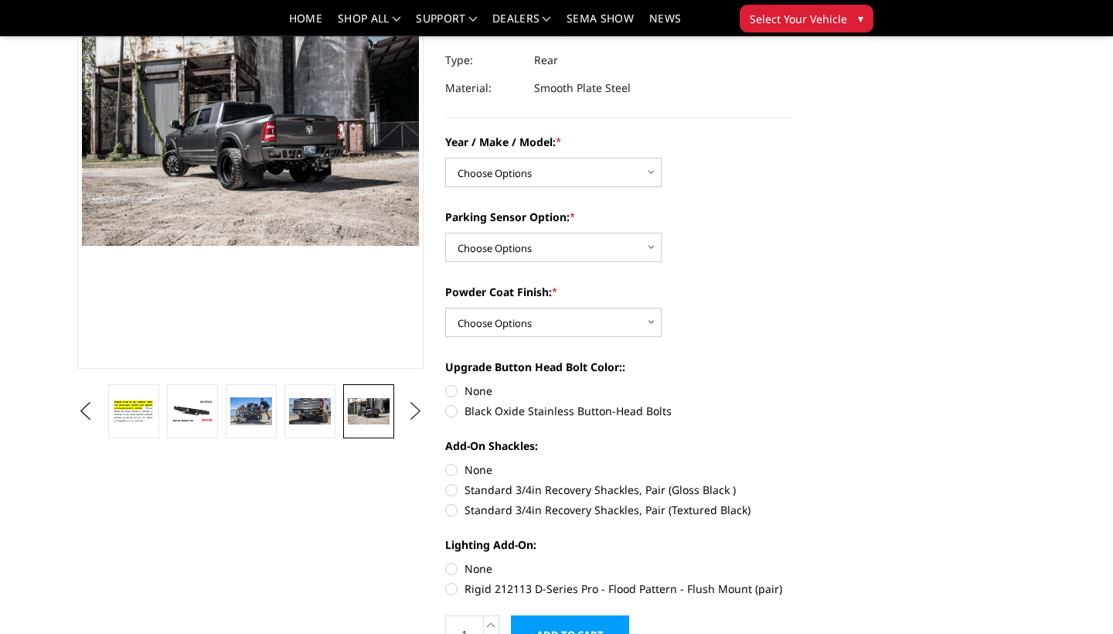
click at [404, 410] on button "Next" at bounding box center [414, 411] width 23 height 23
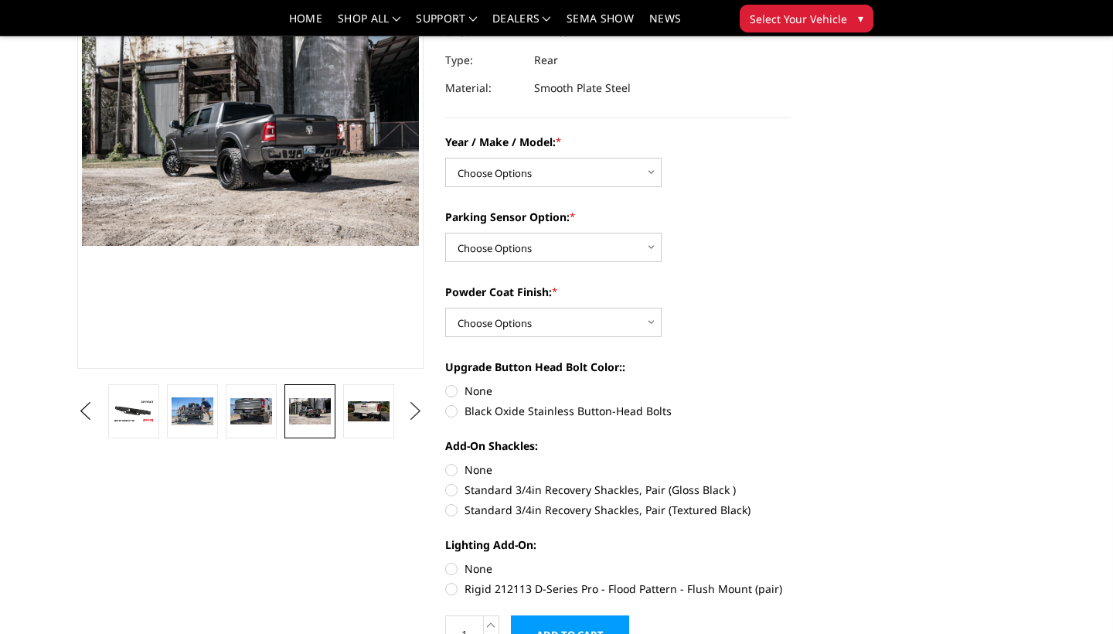
click at [404, 411] on button "Next" at bounding box center [414, 411] width 23 height 23
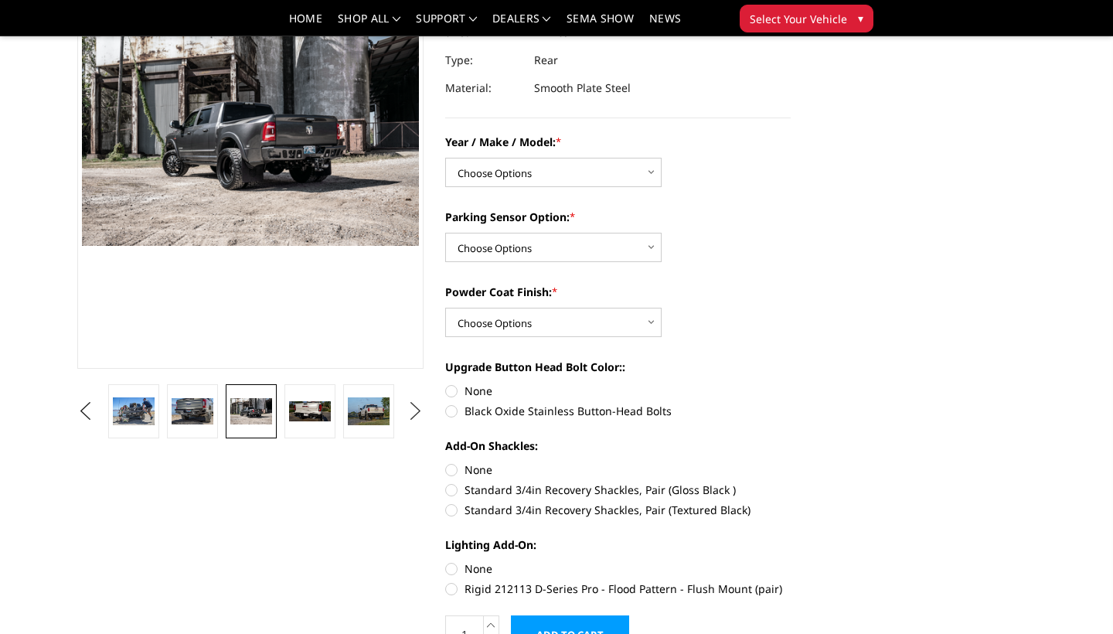
click at [404, 411] on button "Next" at bounding box center [414, 411] width 23 height 23
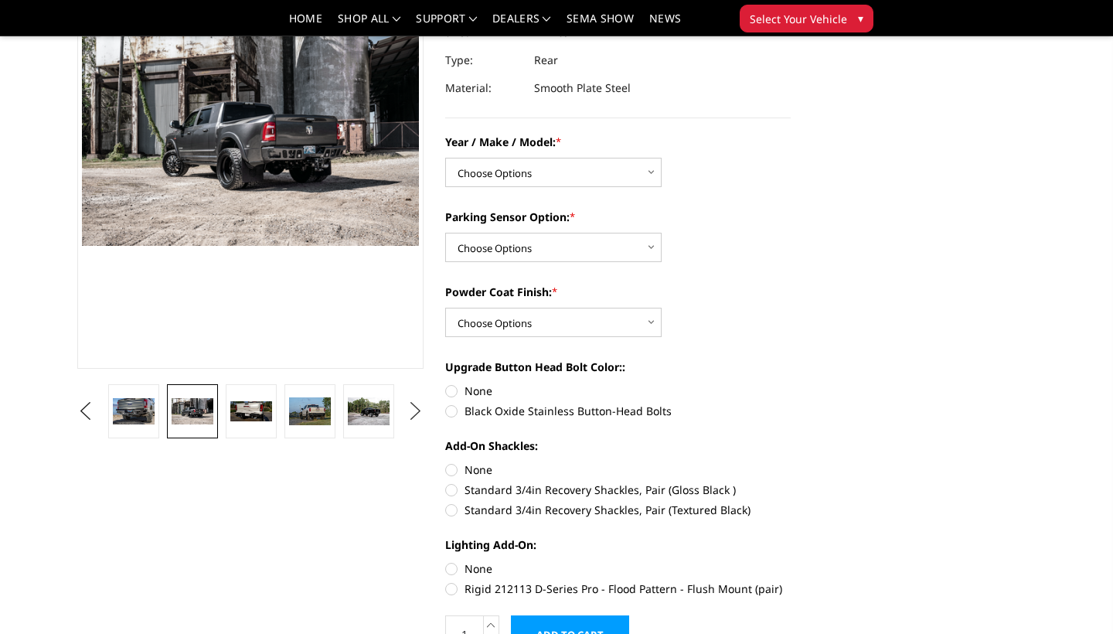
click at [404, 411] on button "Next" at bounding box center [414, 411] width 23 height 23
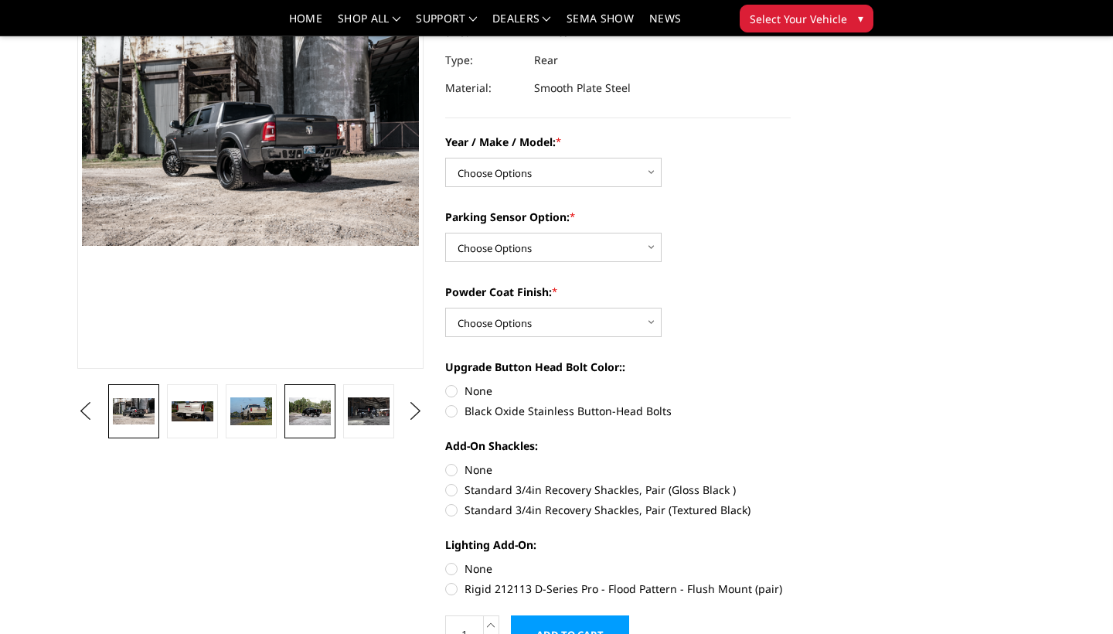
click at [315, 408] on img at bounding box center [310, 411] width 42 height 28
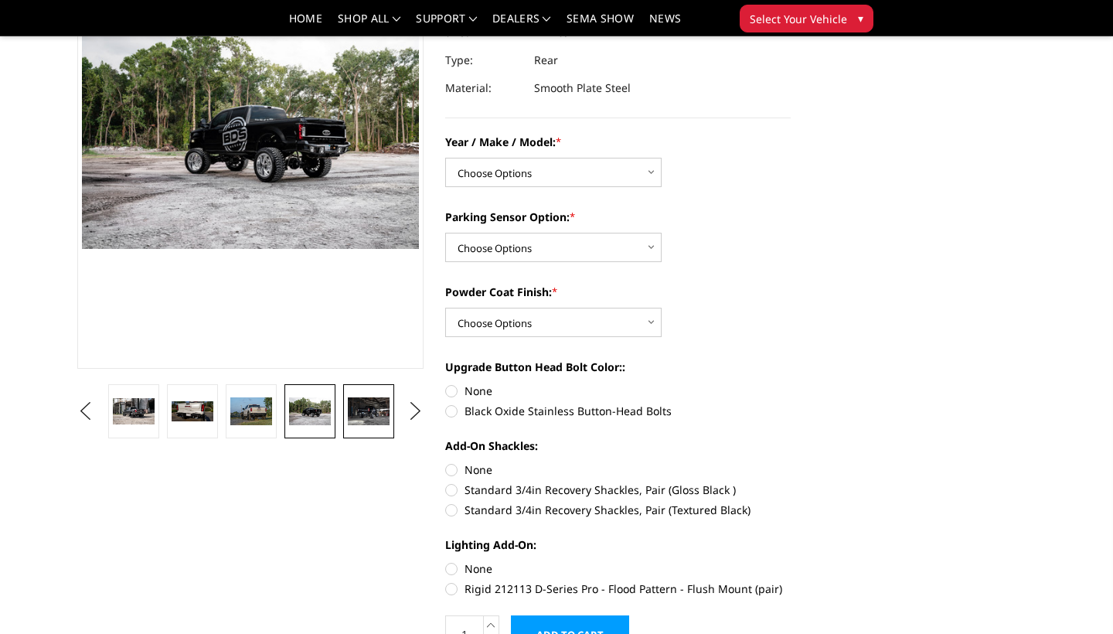
click at [348, 407] on img at bounding box center [369, 411] width 42 height 28
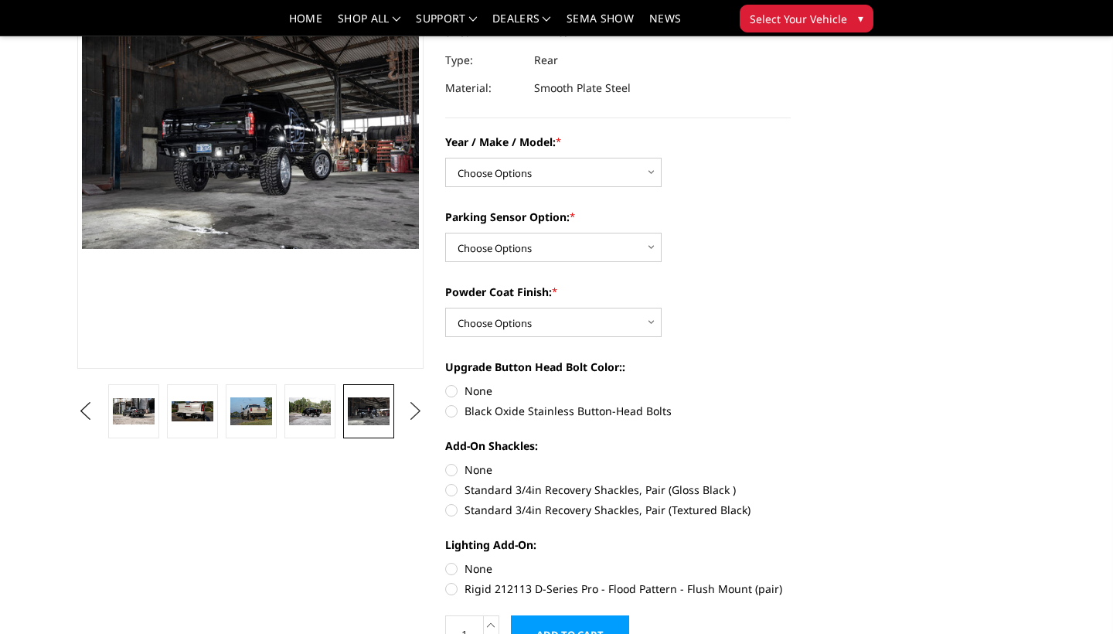
click at [416, 405] on button "Next" at bounding box center [414, 411] width 23 height 23
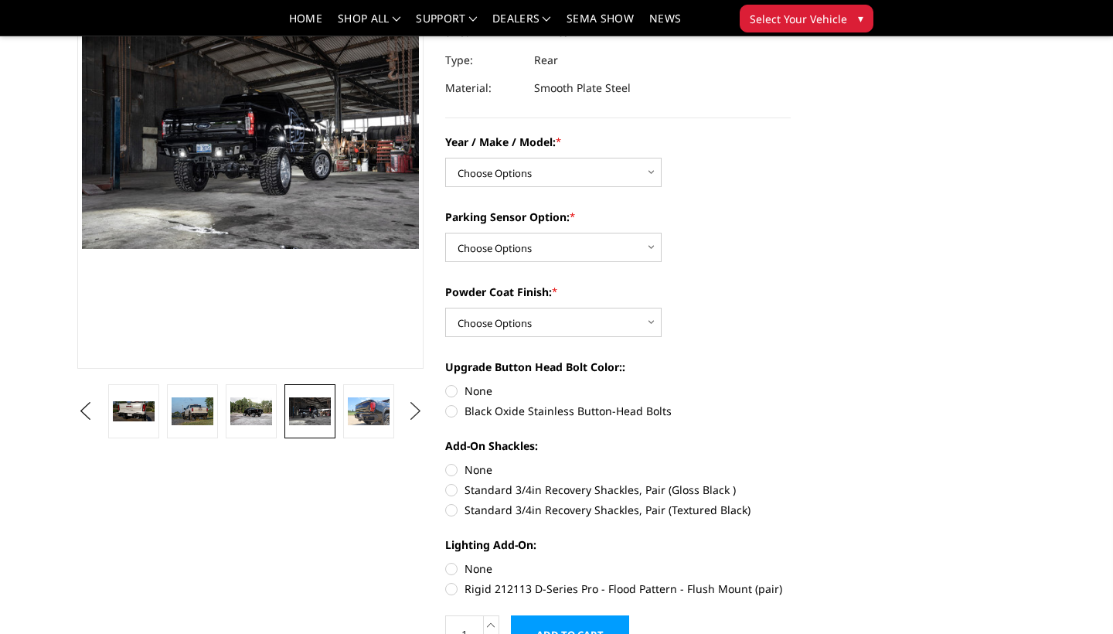
click at [416, 405] on button "Next" at bounding box center [414, 411] width 23 height 23
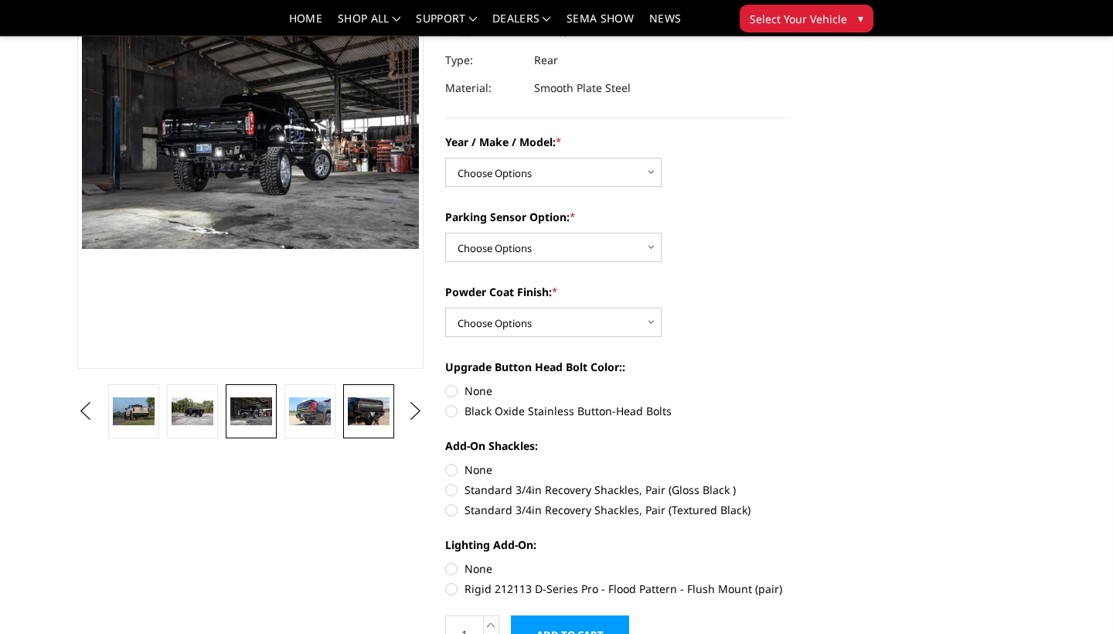
click at [369, 410] on img at bounding box center [369, 411] width 42 height 28
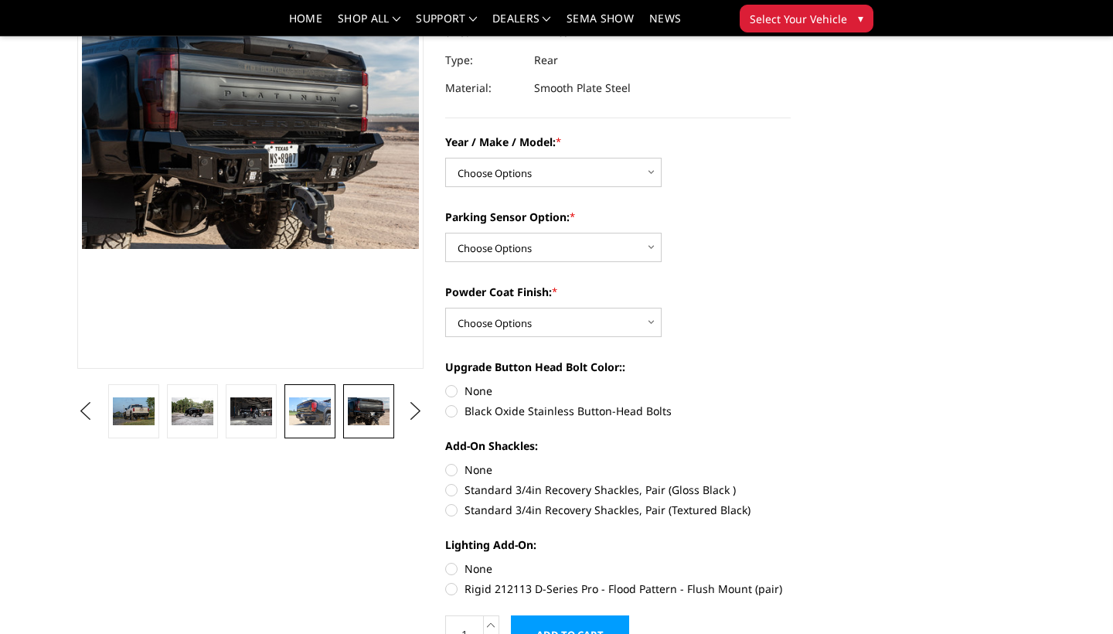
click at [322, 412] on img at bounding box center [310, 411] width 42 height 28
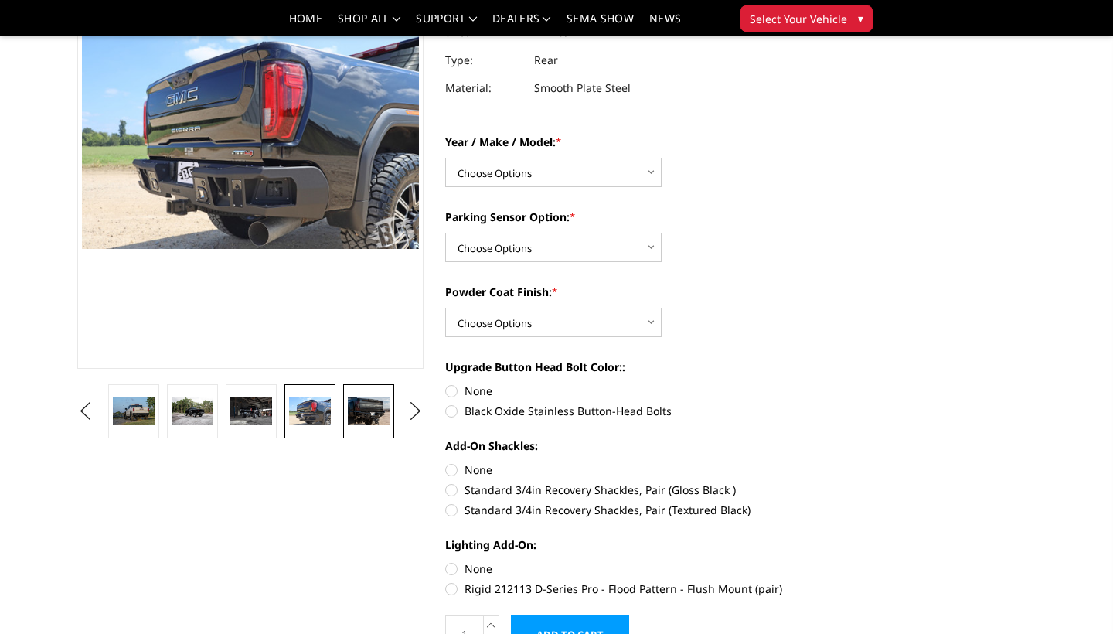
click at [372, 427] on link at bounding box center [368, 411] width 51 height 54
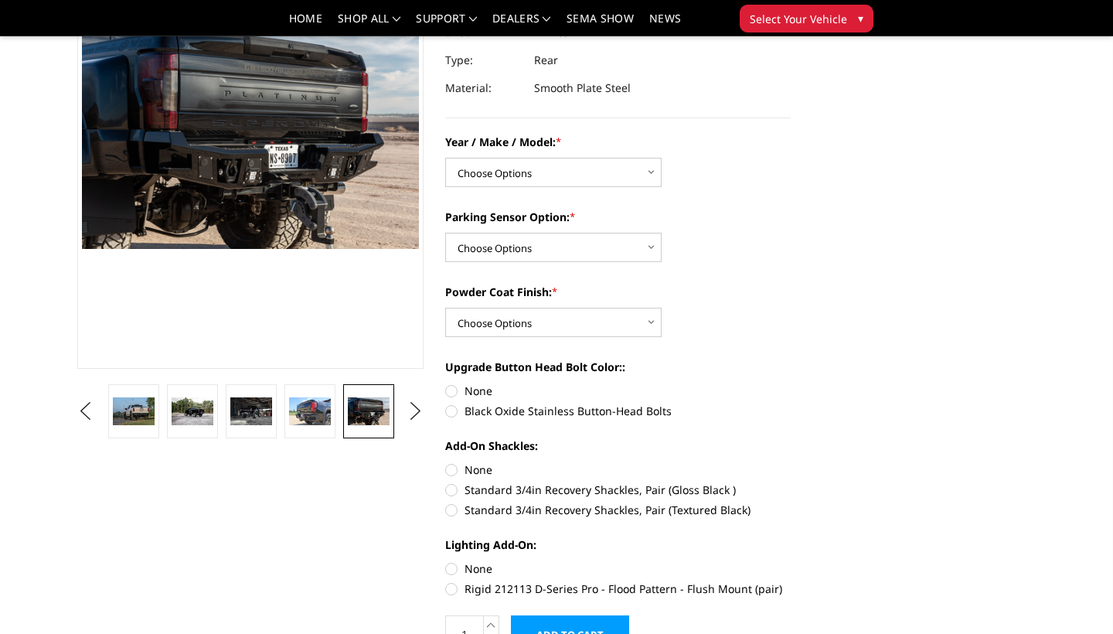
click at [411, 428] on ul "Previous Next" at bounding box center [249, 411] width 353 height 54
click at [414, 411] on button "Next" at bounding box center [414, 411] width 23 height 23
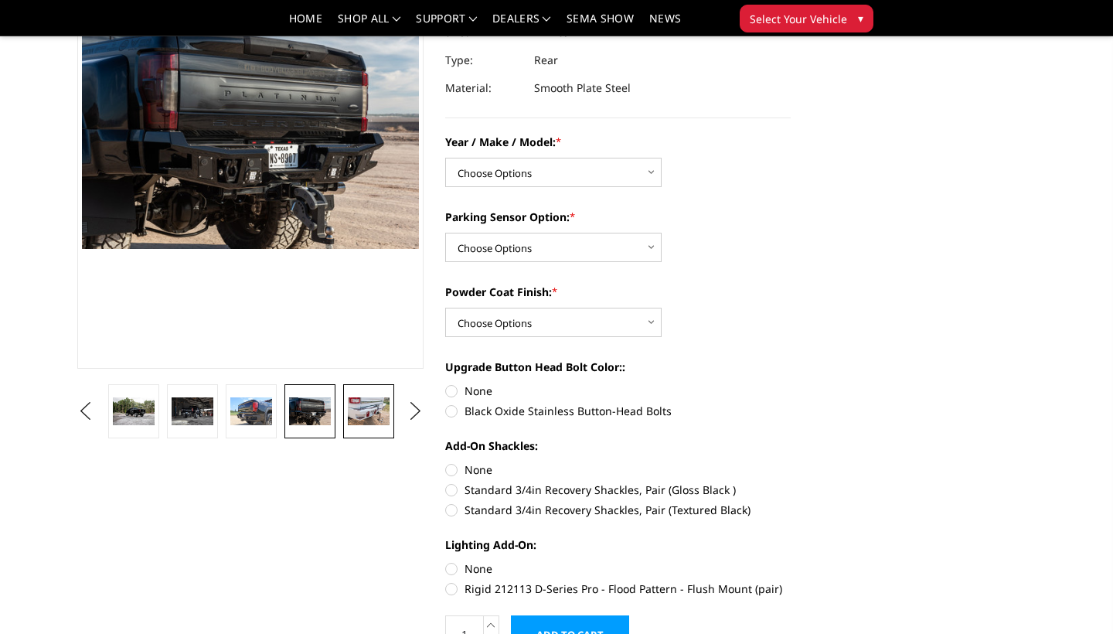
click at [379, 411] on img at bounding box center [369, 411] width 42 height 28
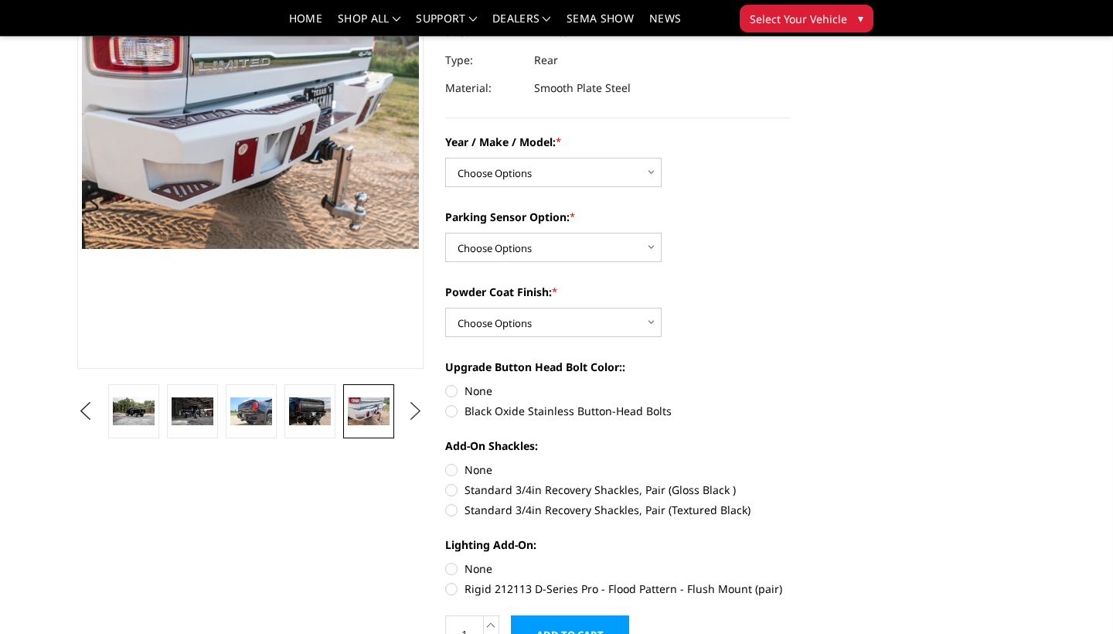
click at [407, 410] on button "Next" at bounding box center [414, 411] width 23 height 23
click at [363, 405] on img at bounding box center [369, 411] width 42 height 28
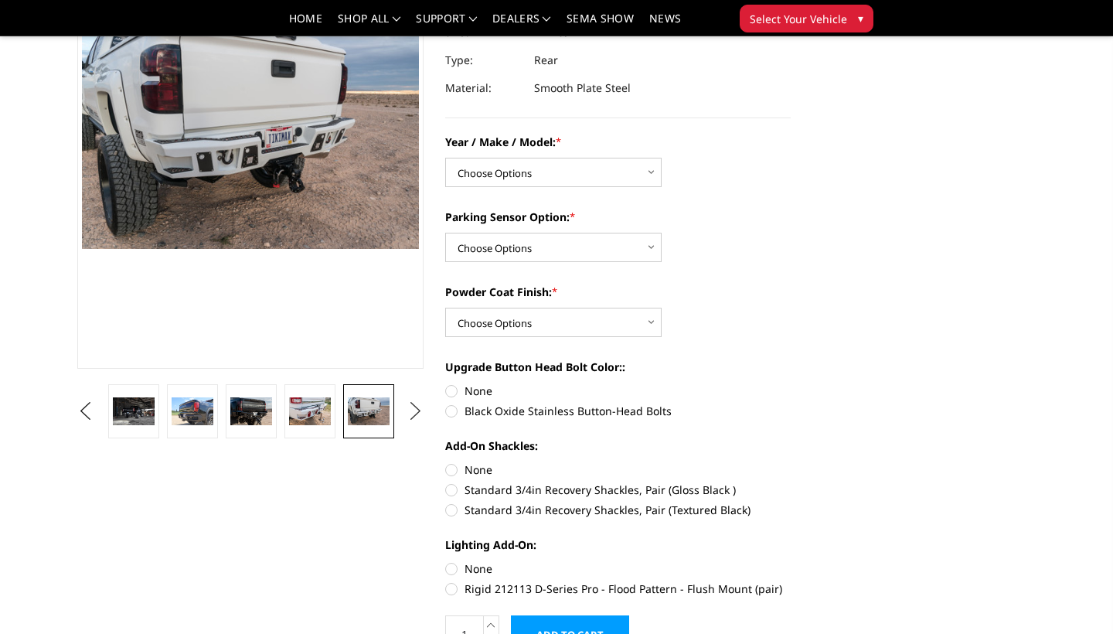
click at [406, 410] on button "Next" at bounding box center [414, 411] width 23 height 23
click at [369, 407] on img at bounding box center [369, 411] width 42 height 28
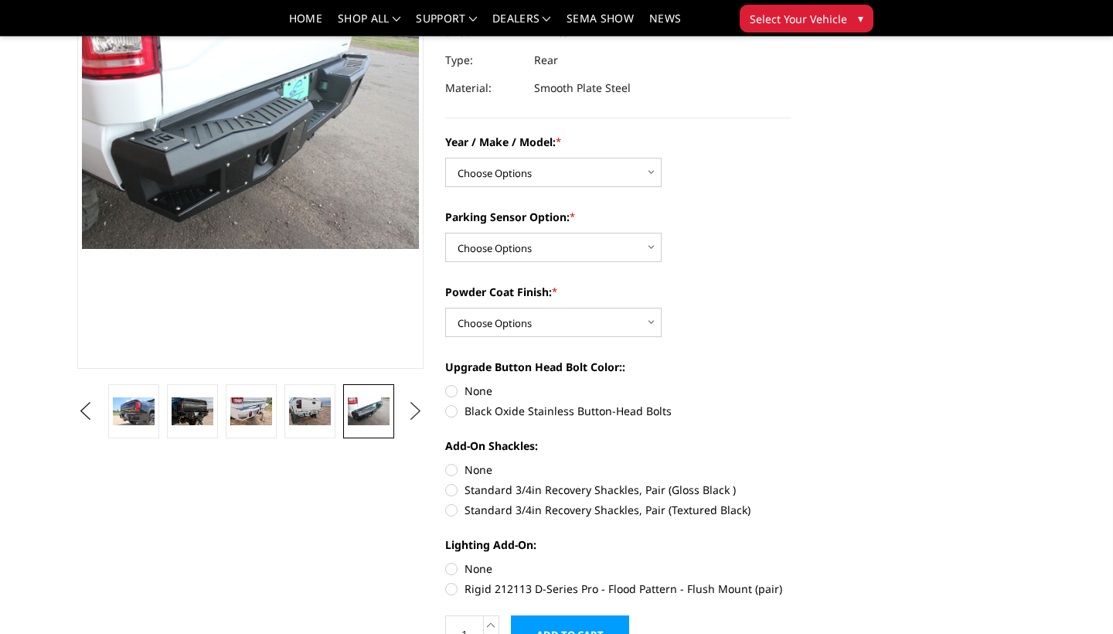
click at [424, 418] on button "Next" at bounding box center [414, 411] width 23 height 23
click at [368, 416] on img at bounding box center [369, 411] width 42 height 28
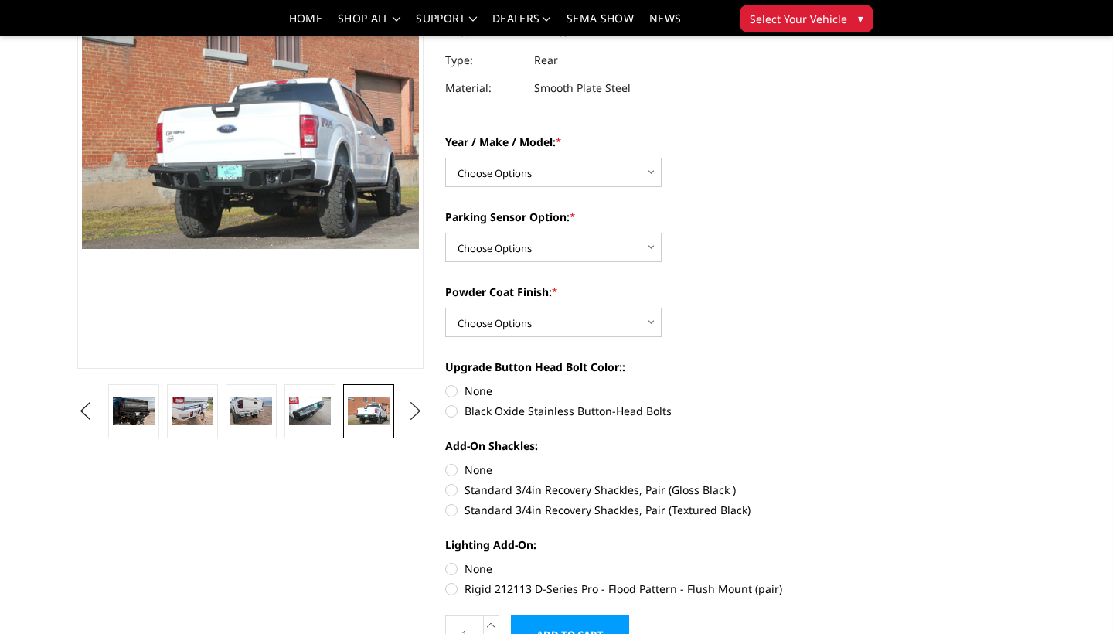
click at [407, 419] on button "Next" at bounding box center [414, 411] width 23 height 23
click at [369, 422] on img at bounding box center [369, 411] width 42 height 28
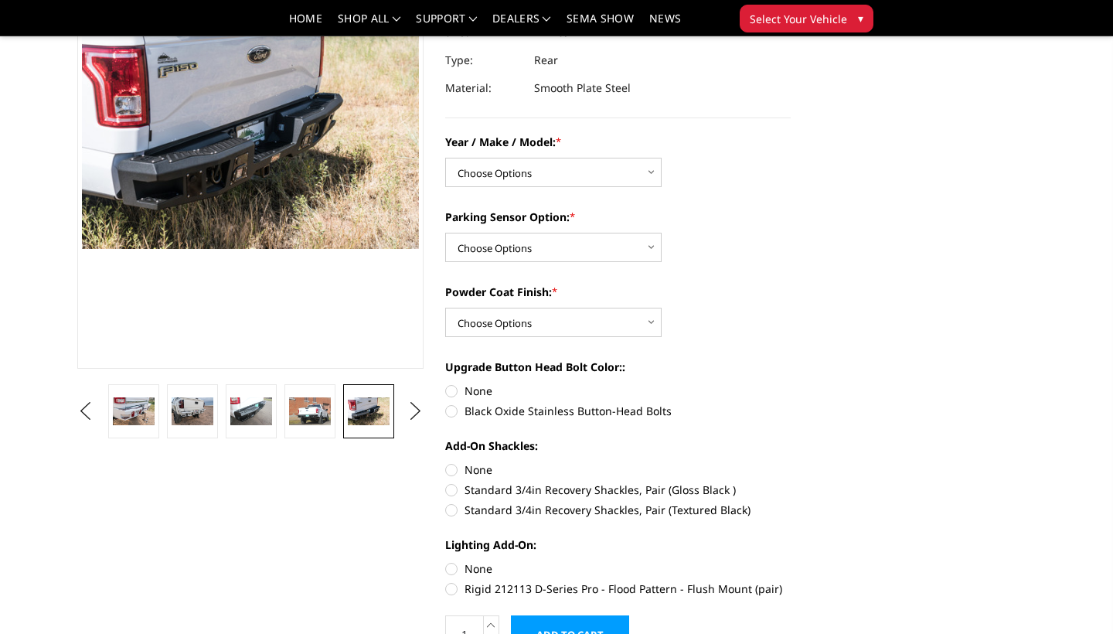
click at [410, 436] on ul "Previous Next" at bounding box center [249, 411] width 353 height 54
click at [420, 403] on button "Next" at bounding box center [414, 411] width 23 height 23
click at [371, 410] on img at bounding box center [369, 411] width 42 height 28
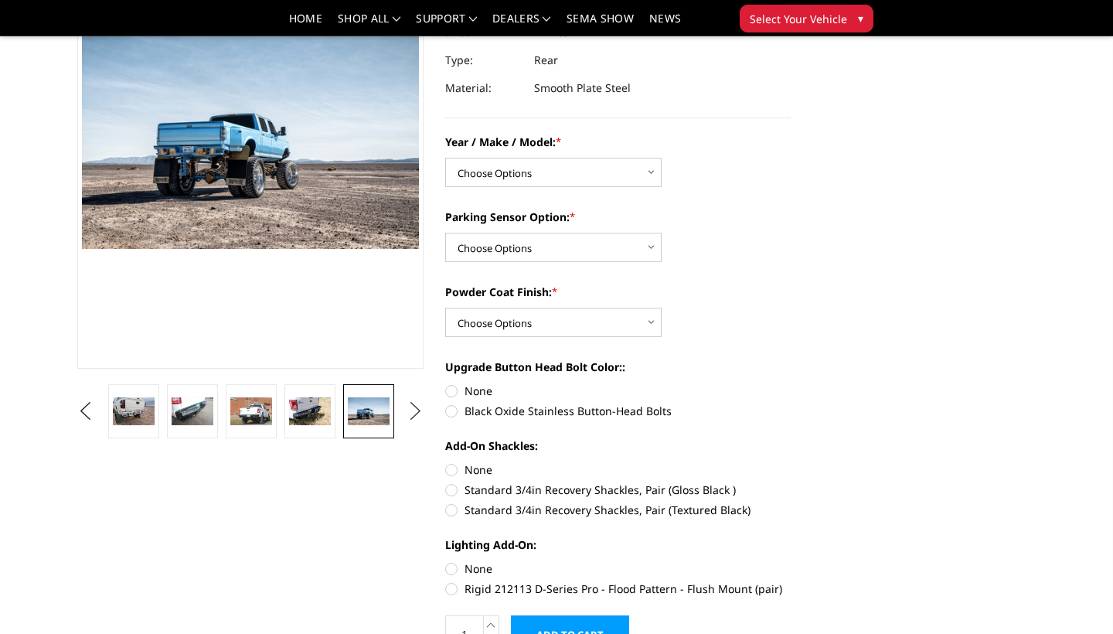
click at [416, 417] on button "Next" at bounding box center [414, 411] width 23 height 23
click at [377, 423] on img at bounding box center [369, 411] width 42 height 28
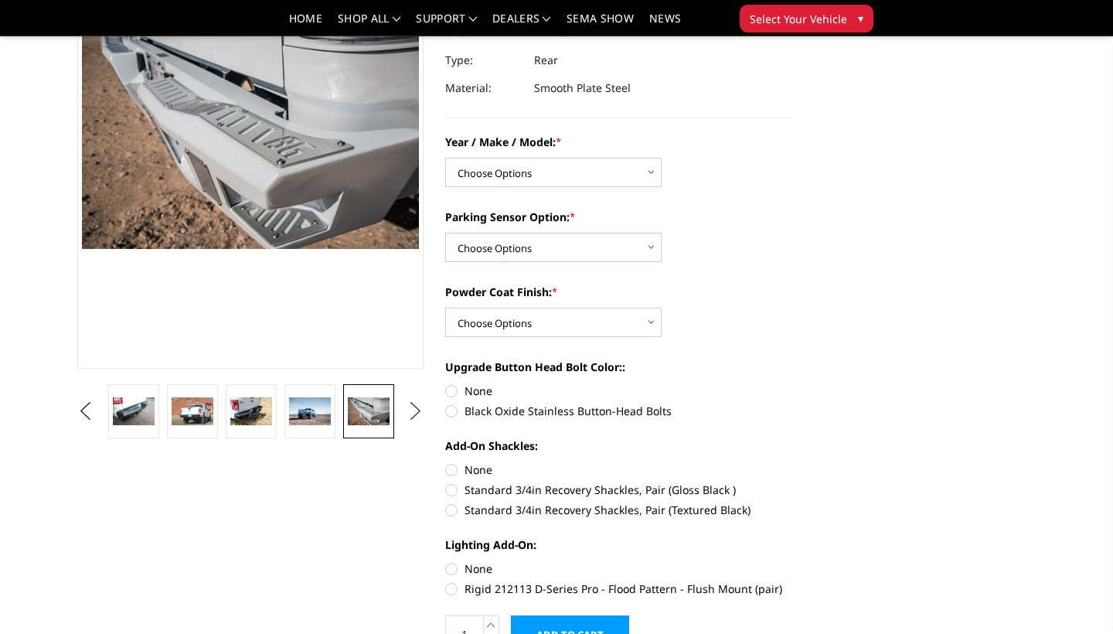
click at [417, 418] on button "Next" at bounding box center [414, 411] width 23 height 23
click at [362, 415] on img at bounding box center [369, 411] width 42 height 28
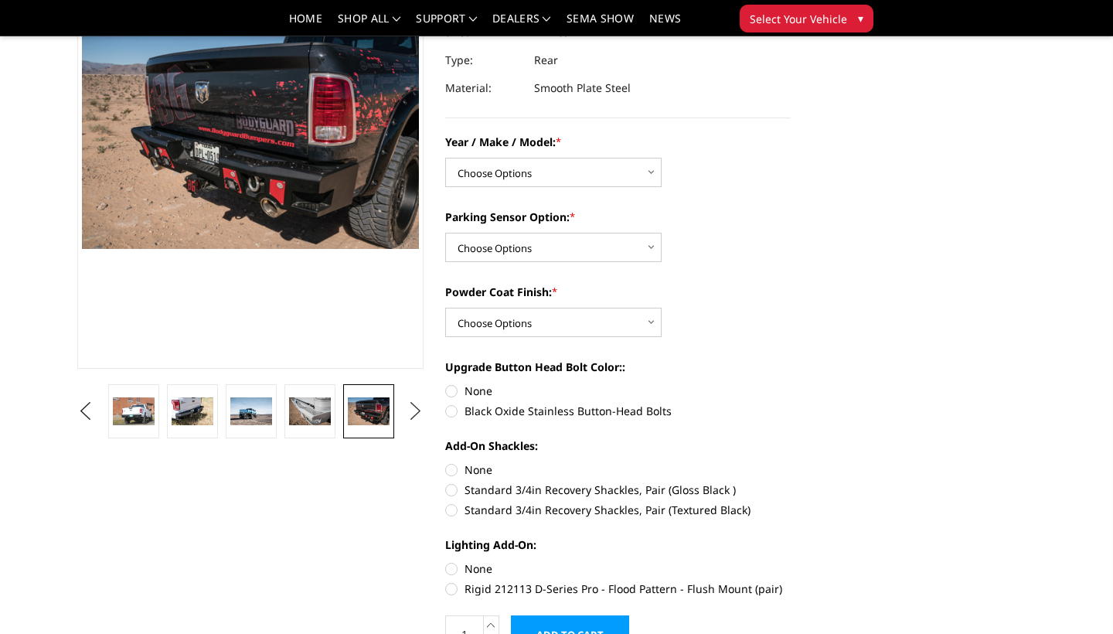
click at [421, 417] on button "Next" at bounding box center [414, 411] width 23 height 23
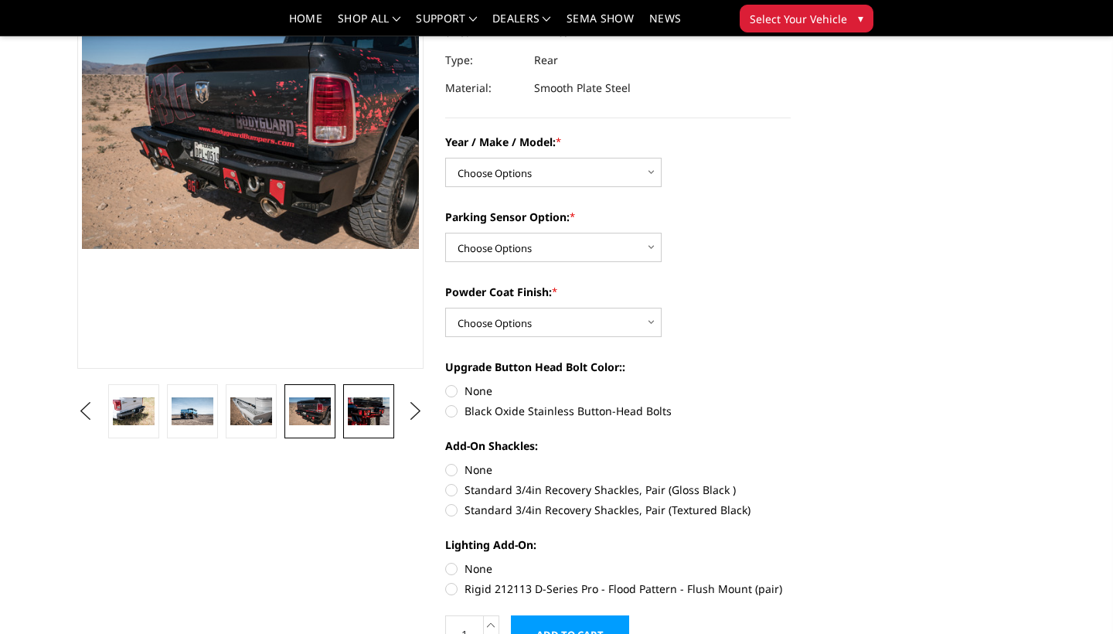
click at [378, 402] on img at bounding box center [369, 411] width 42 height 28
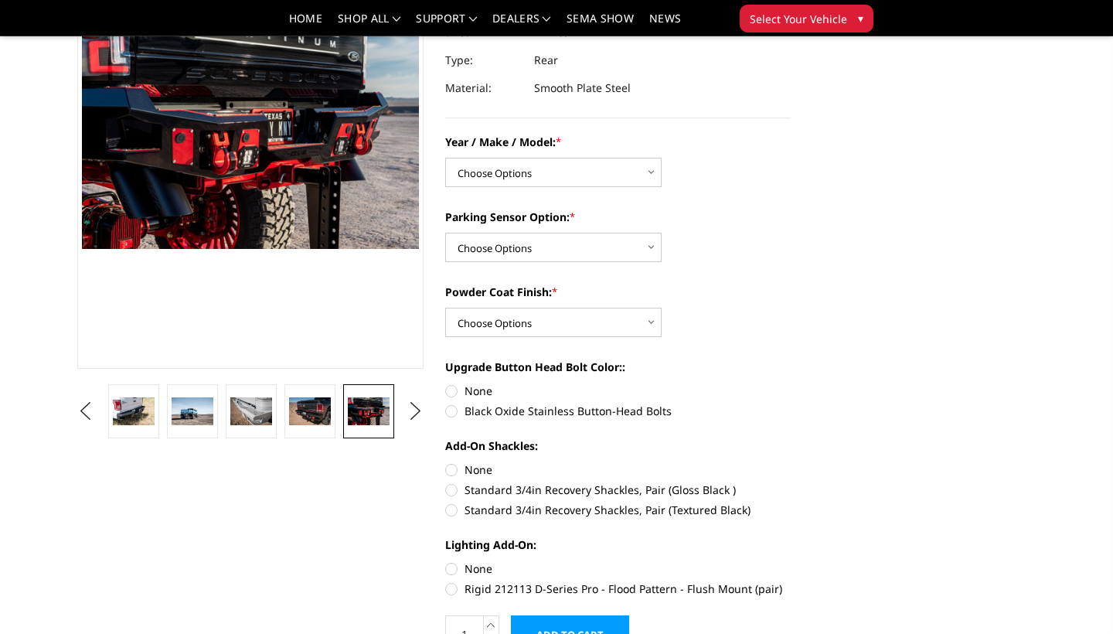
click at [390, 401] on img at bounding box center [369, 411] width 42 height 28
click at [404, 414] on button "Next" at bounding box center [414, 411] width 23 height 23
click at [391, 414] on link at bounding box center [368, 411] width 51 height 54
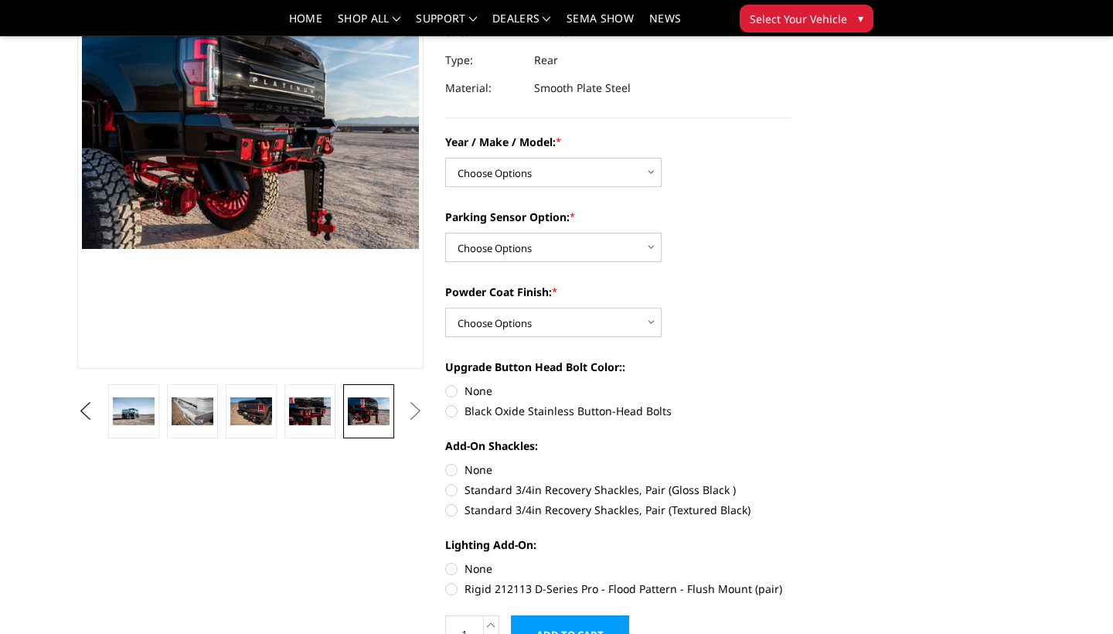
click at [391, 414] on link at bounding box center [368, 411] width 51 height 54
click at [415, 412] on button "Next" at bounding box center [414, 411] width 23 height 23
